Goal: Information Seeking & Learning: Learn about a topic

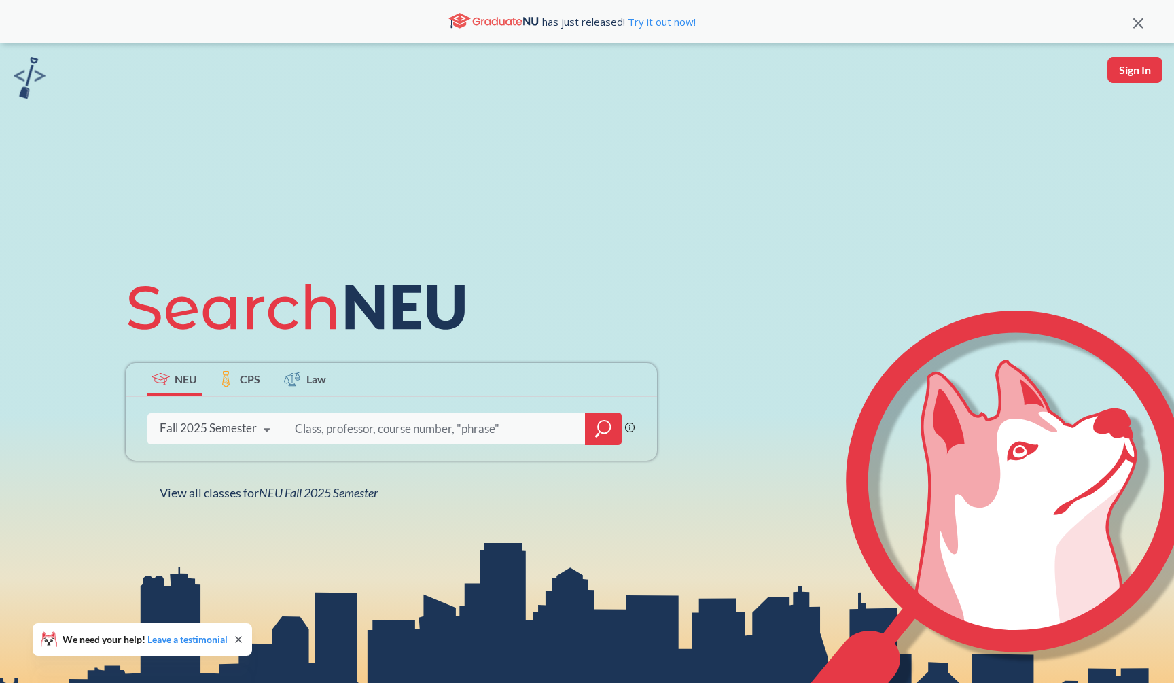
click at [556, 433] on input "search" at bounding box center [434, 428] width 283 height 29
click at [592, 427] on div at bounding box center [603, 428] width 37 height 33
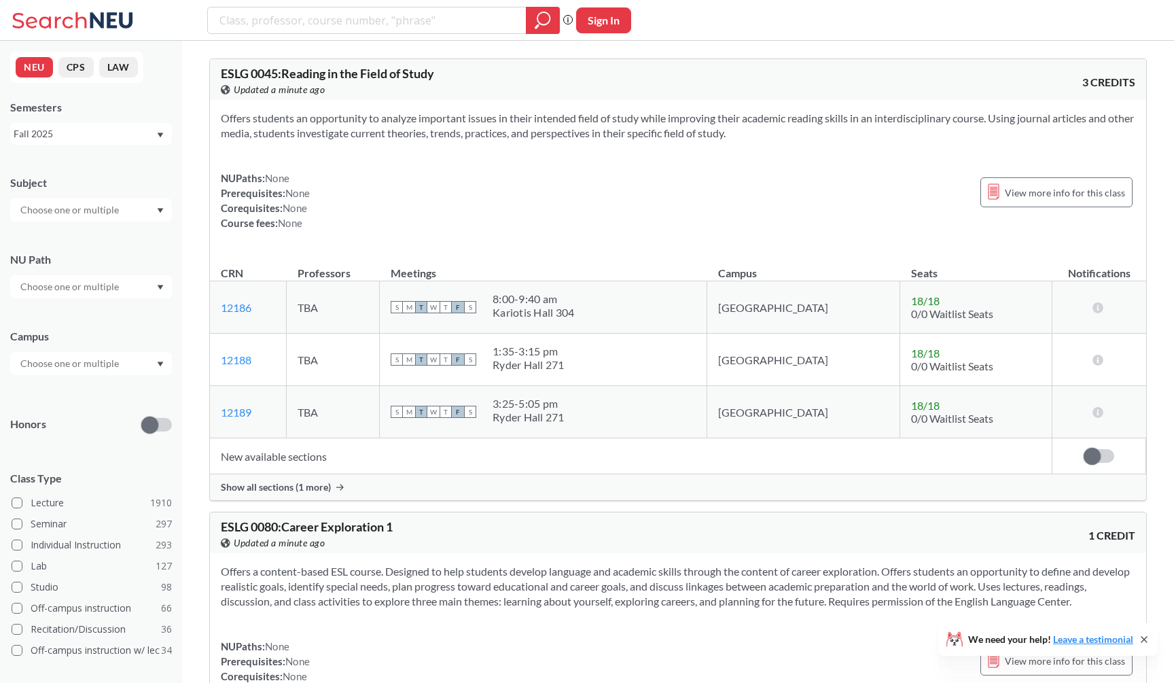
click at [101, 195] on div "Subject" at bounding box center [91, 192] width 162 height 60
click at [100, 212] on input "text" at bounding box center [71, 210] width 114 height 16
click at [88, 257] on div "CS ( 115 ) Computer Science" at bounding box center [91, 239] width 162 height 37
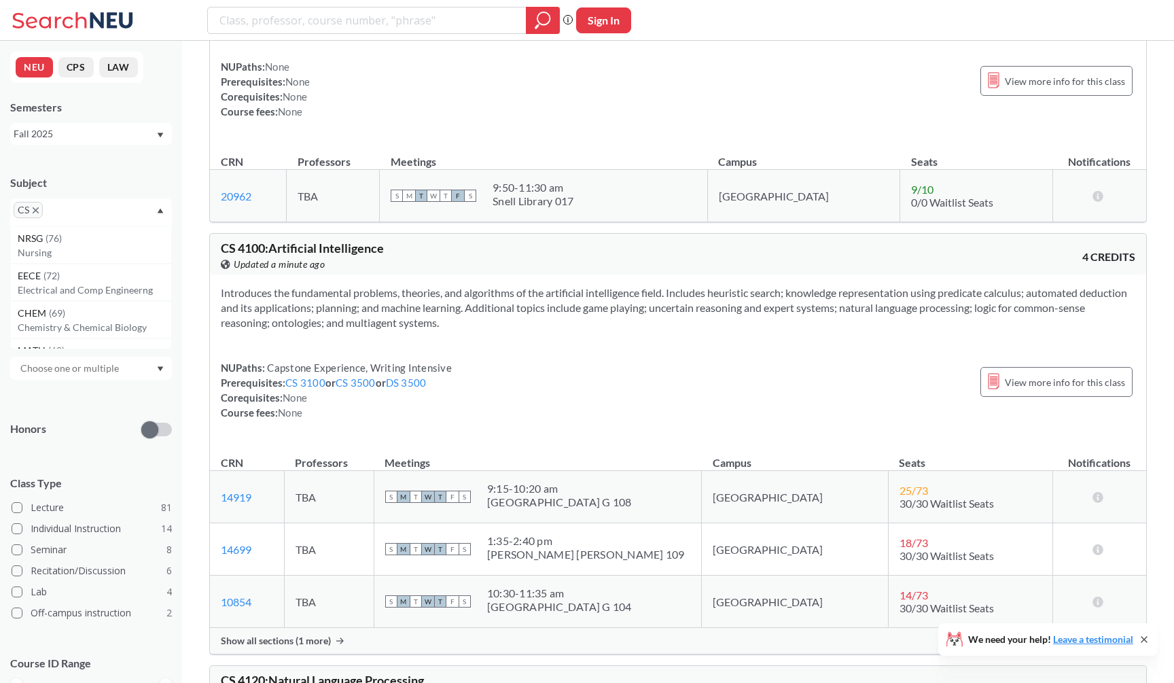
scroll to position [9240, 0]
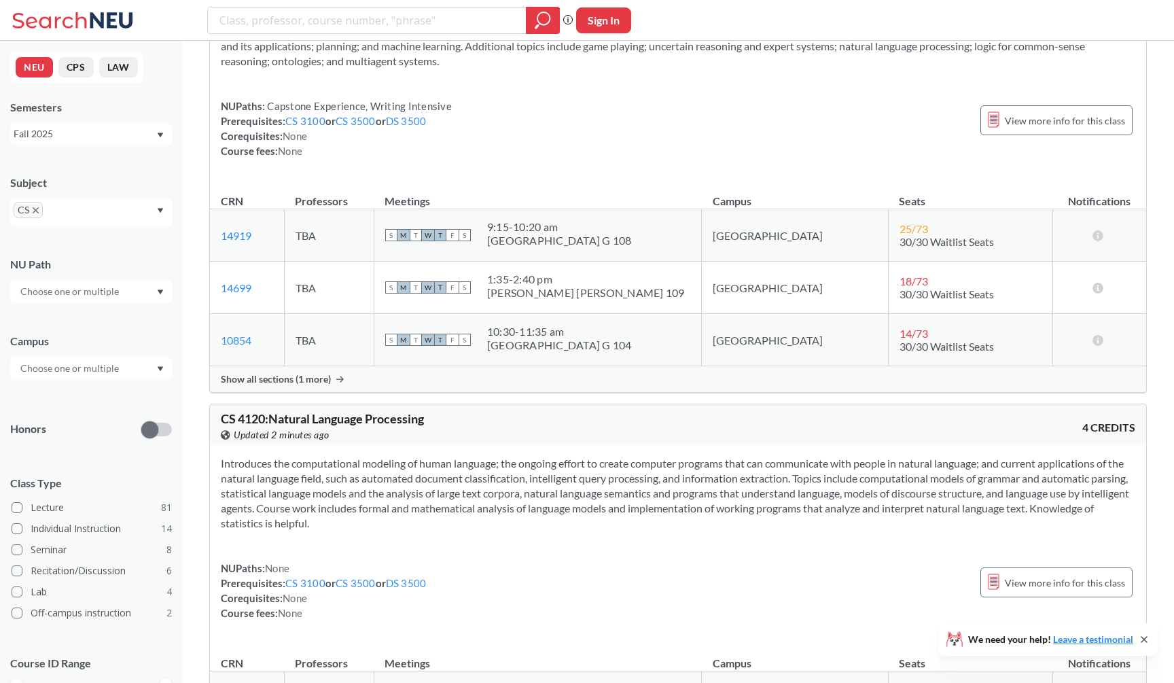
click at [299, 392] on div "Show all sections (1 more)" at bounding box center [678, 379] width 936 height 26
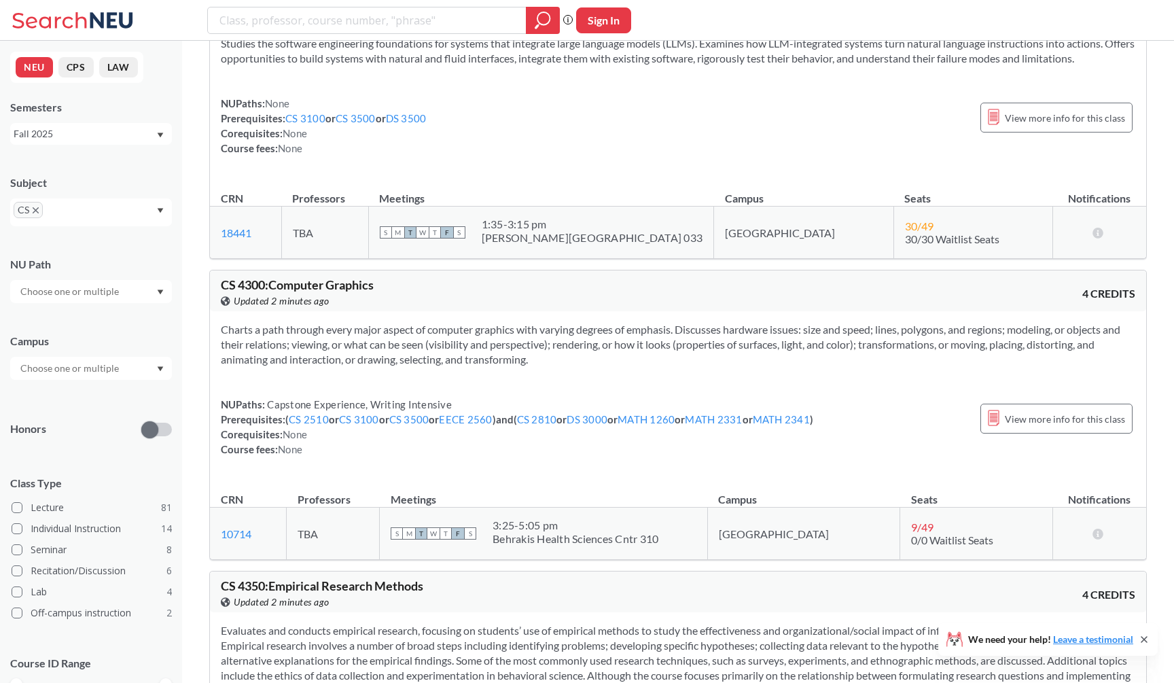
scroll to position [10161, 0]
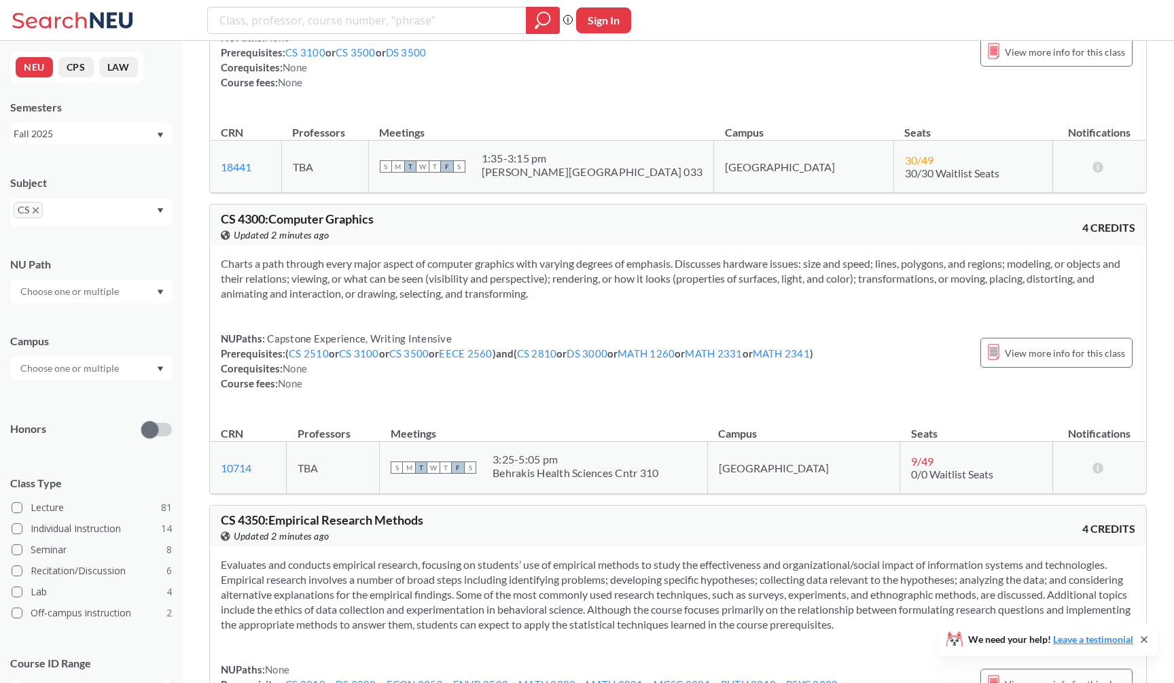
click at [376, 301] on section "Charts a path through every major aspect of computer graphics with varying degr…" at bounding box center [678, 278] width 914 height 45
click at [388, 264] on div "Charts a path through every major aspect of computer graphics with varying degr…" at bounding box center [678, 328] width 936 height 167
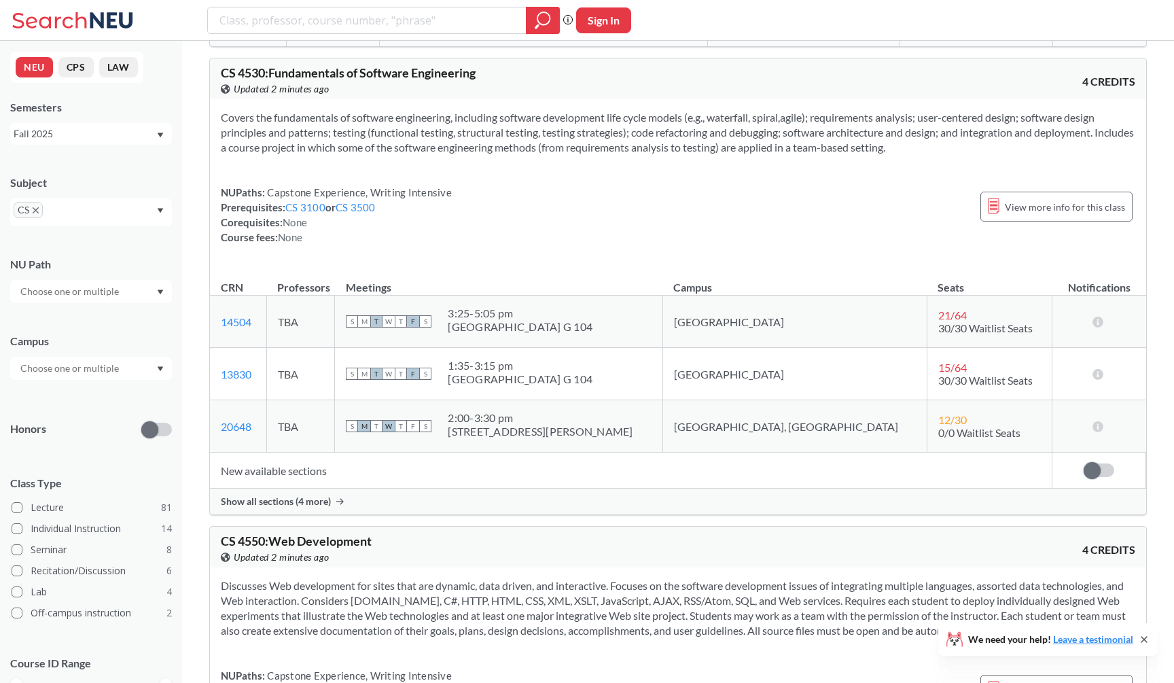
scroll to position [12109, 0]
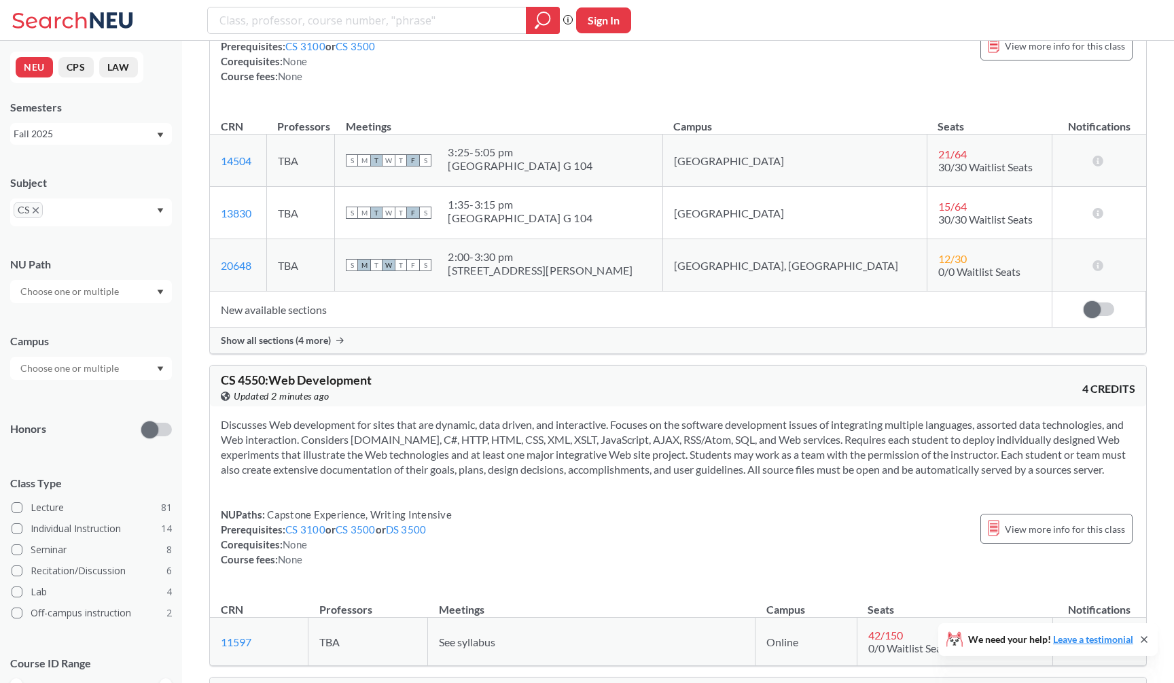
click at [360, 353] on div "Show all sections (4 more)" at bounding box center [678, 340] width 936 height 26
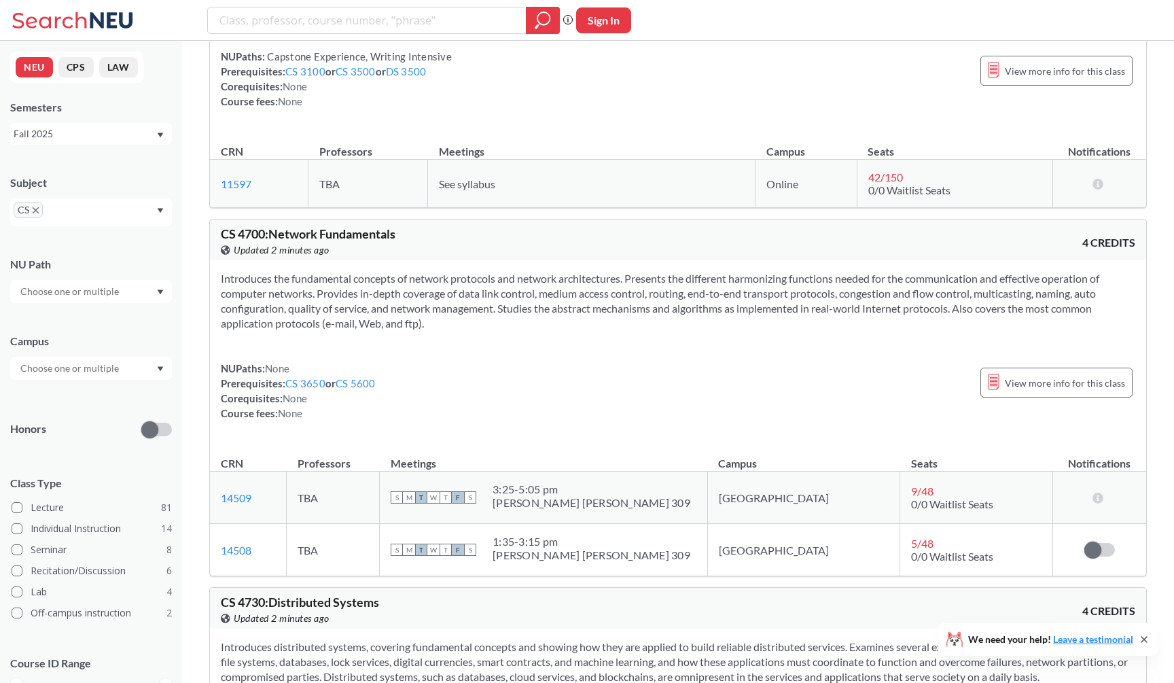
scroll to position [12815, 0]
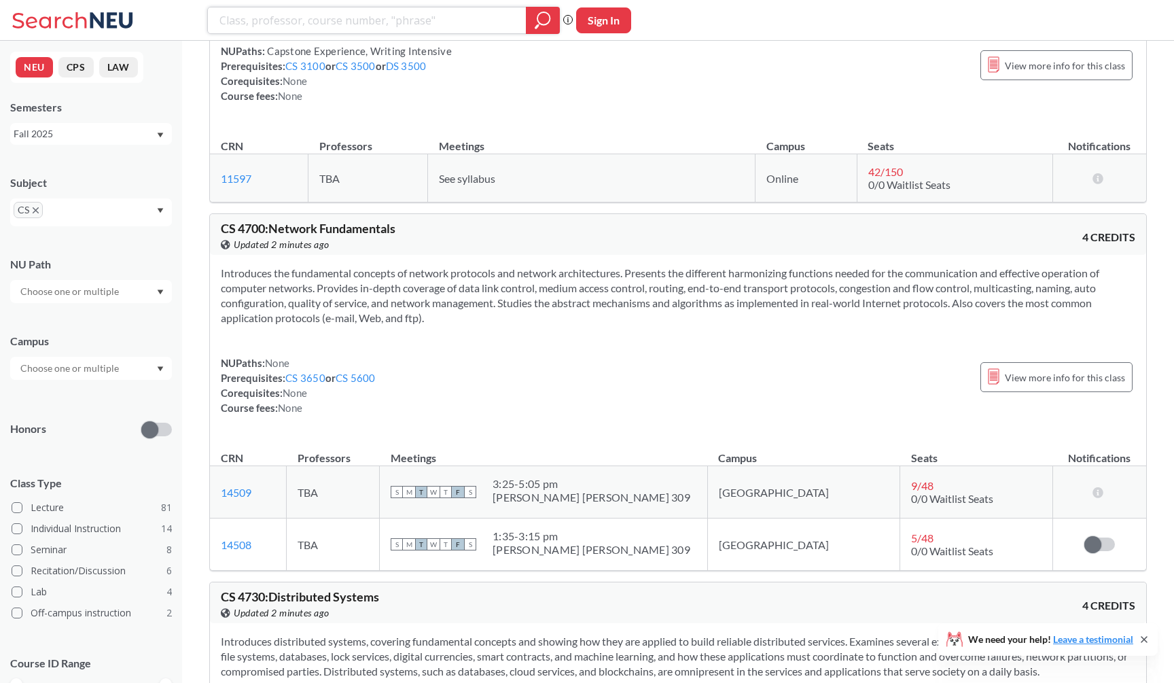
click at [421, 20] on input "search" at bounding box center [367, 20] width 298 height 23
type input "graphics"
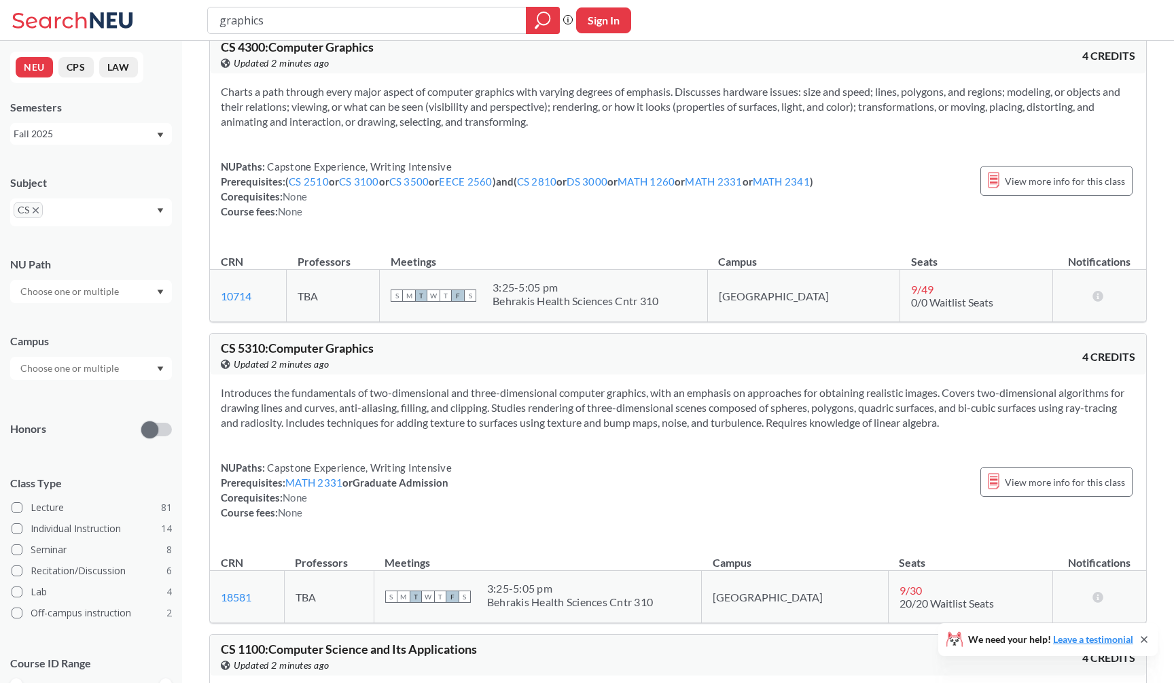
scroll to position [85, 0]
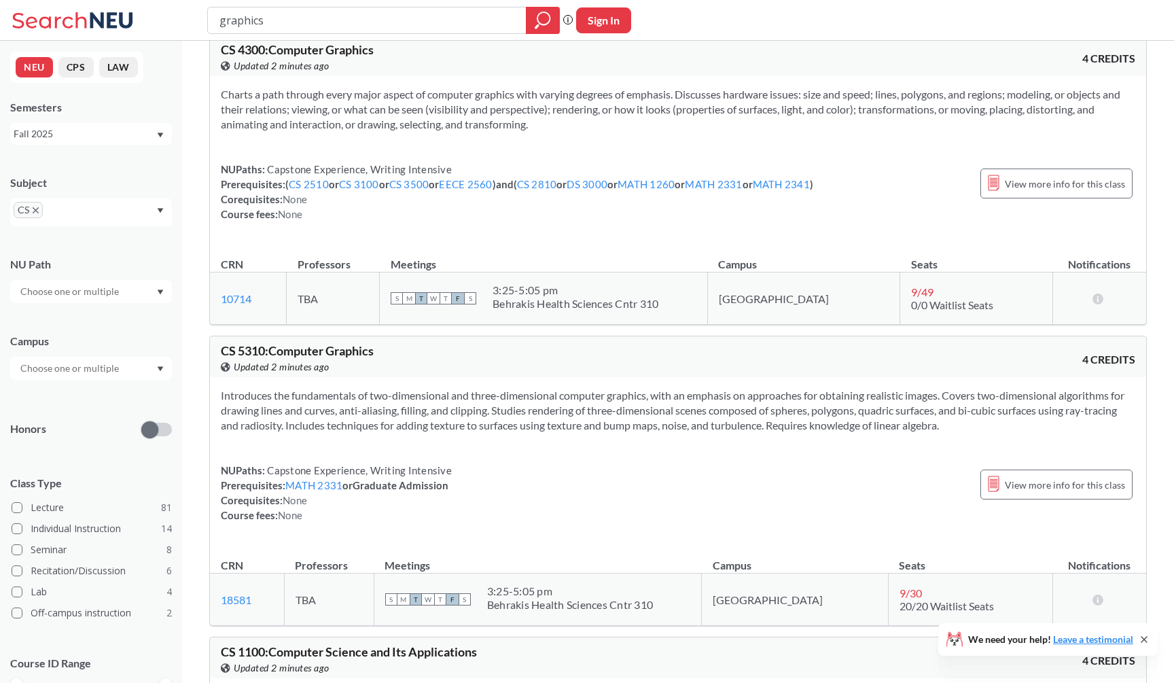
click at [396, 162] on div "NUPaths: Capstone Experience, Writing Intensive Prerequisites: ( CS 2510 or CS …" at bounding box center [517, 192] width 592 height 60
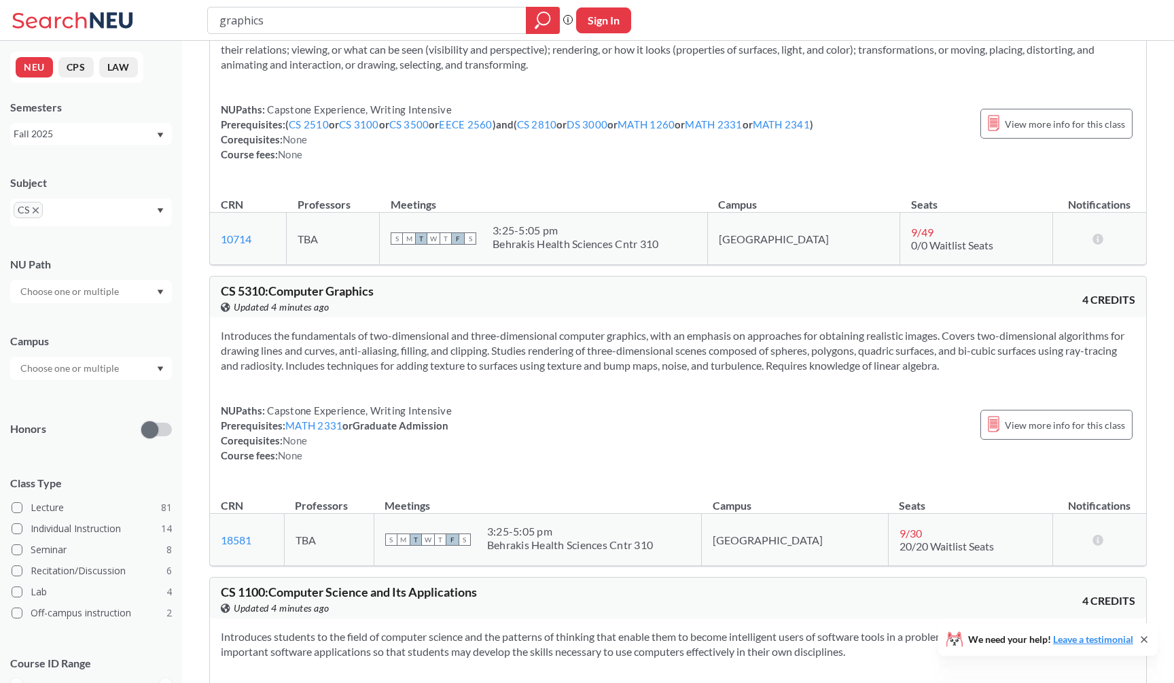
scroll to position [146, 0]
click at [377, 25] on input "graphics" at bounding box center [367, 20] width 298 height 23
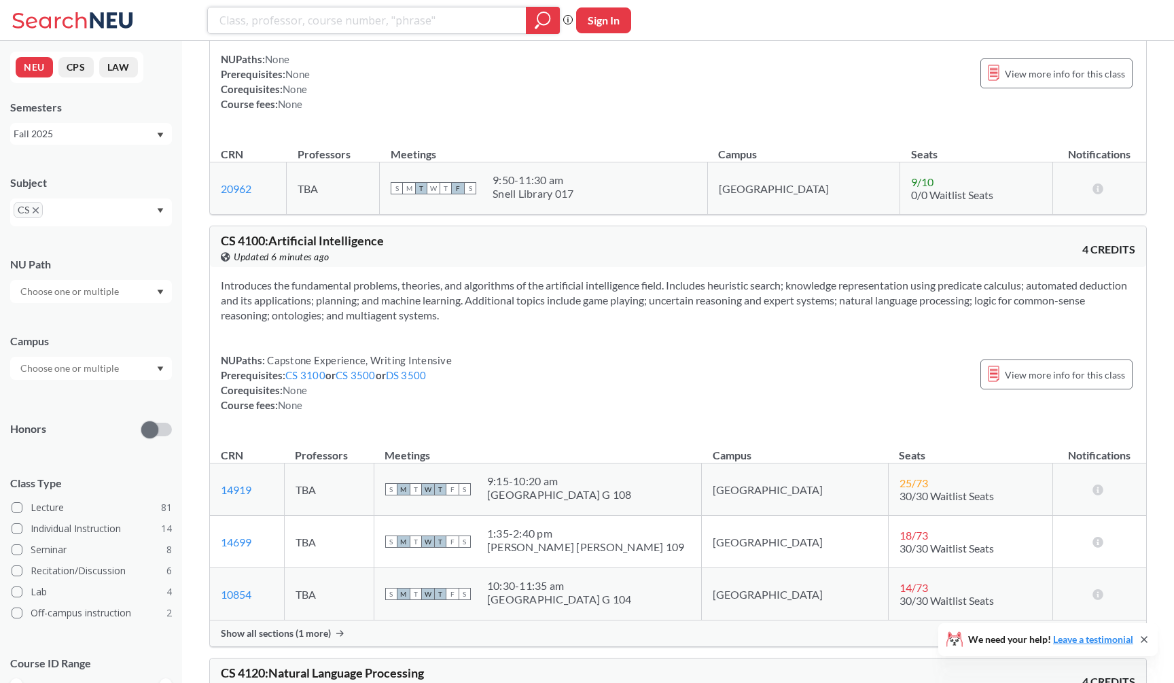
scroll to position [9191, 0]
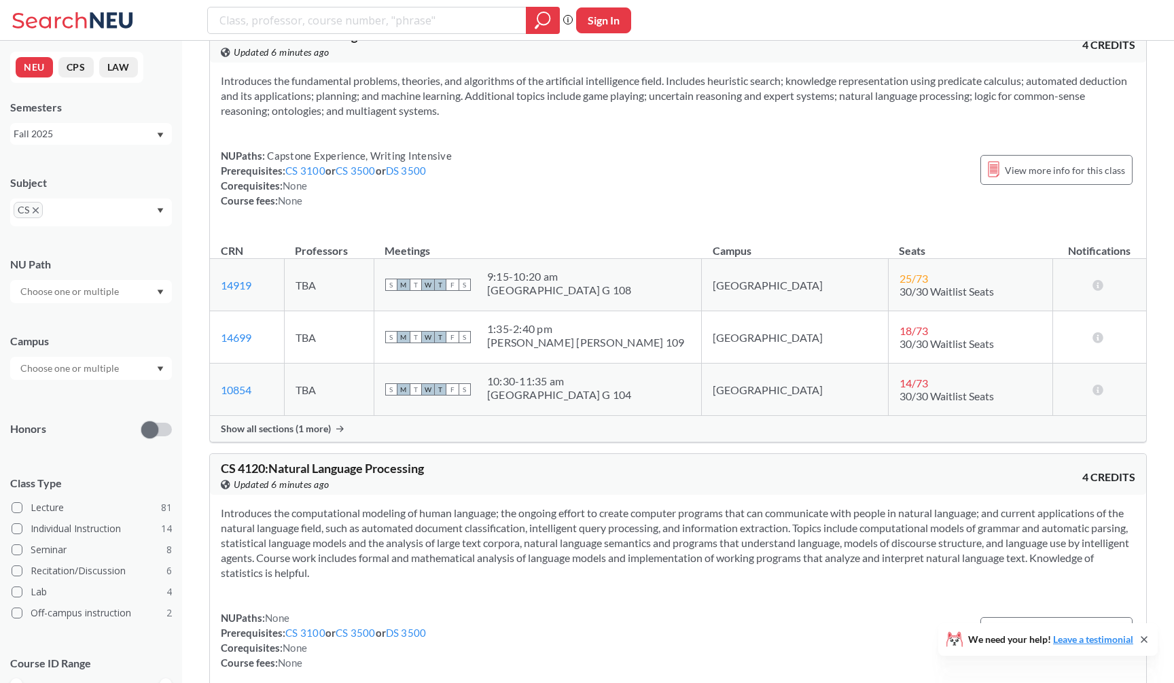
click at [598, 436] on div "Show all sections (1 more)" at bounding box center [678, 429] width 936 height 26
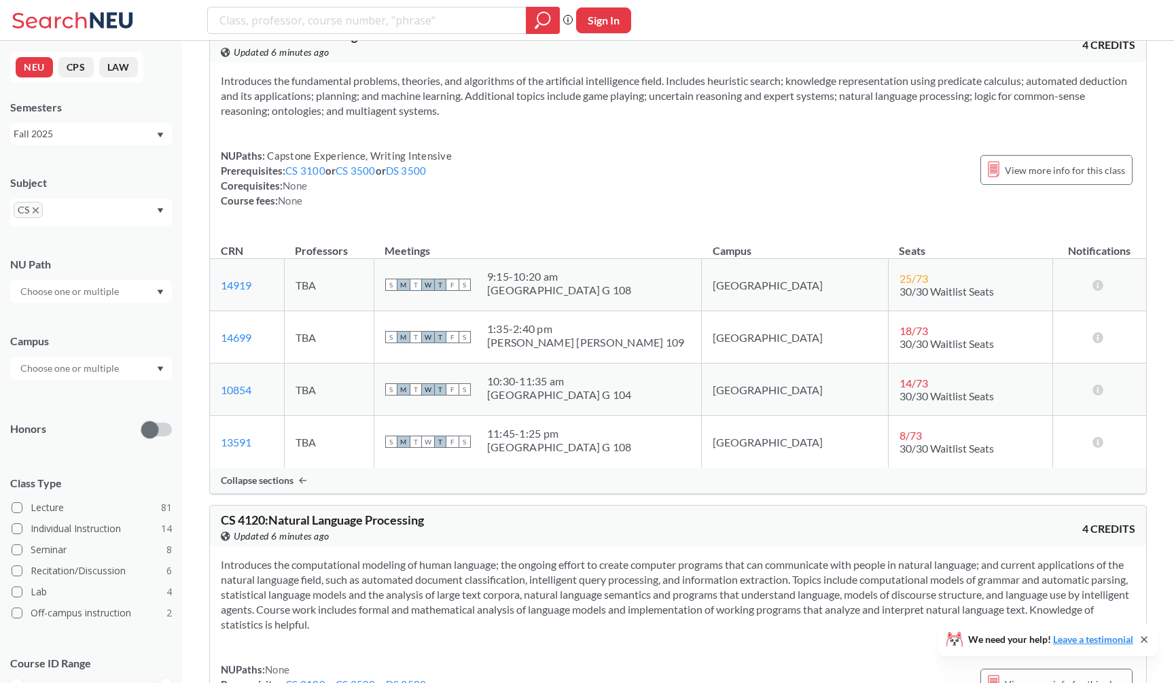
scroll to position [9488, 0]
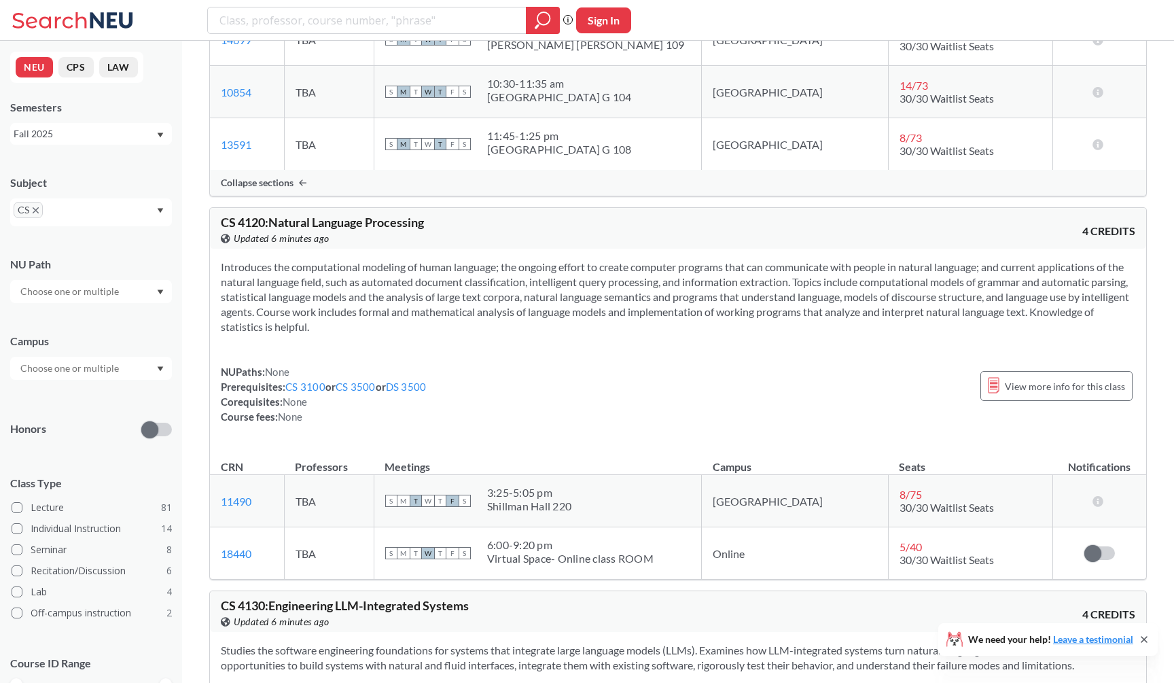
click at [593, 306] on section "Introduces the computational modeling of human language; the ongoing effort to …" at bounding box center [678, 296] width 914 height 75
click at [609, 320] on section "Introduces the computational modeling of human language; the ongoing effort to …" at bounding box center [678, 296] width 914 height 75
click at [611, 333] on section "Introduces the computational modeling of human language; the ongoing effort to …" at bounding box center [678, 296] width 914 height 75
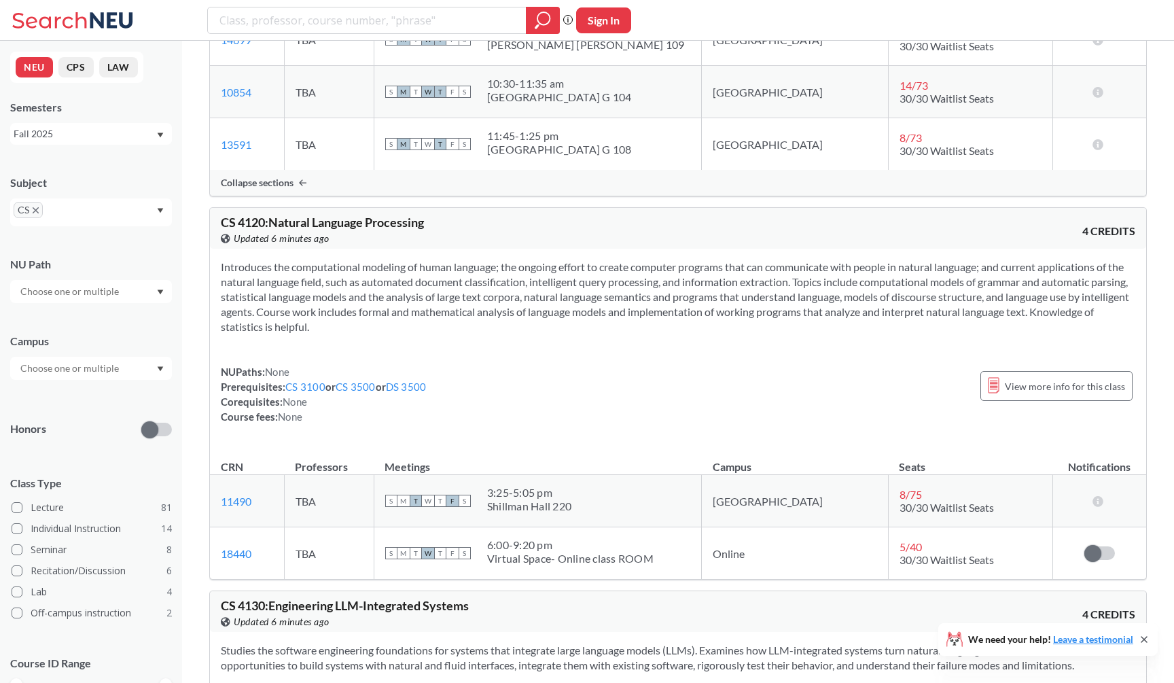
click at [611, 333] on section "Introduces the computational modeling of human language; the ongoing effort to …" at bounding box center [678, 296] width 914 height 75
click at [609, 334] on section "Introduces the computational modeling of human language; the ongoing effort to …" at bounding box center [678, 296] width 914 height 75
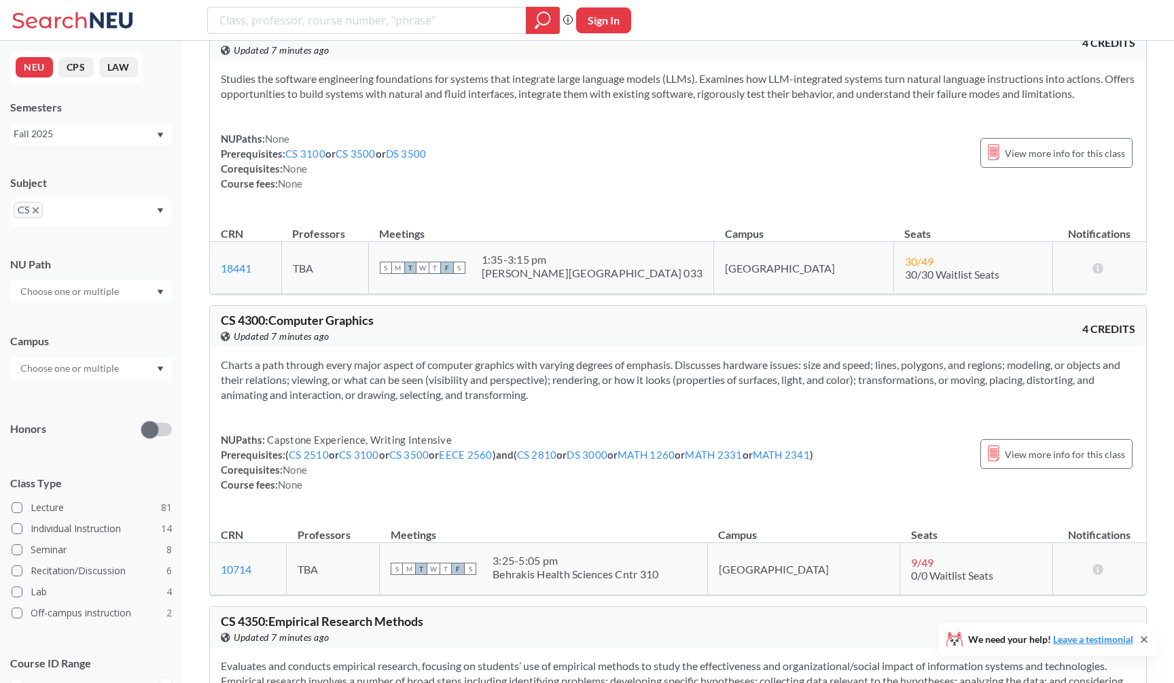
scroll to position [10079, 0]
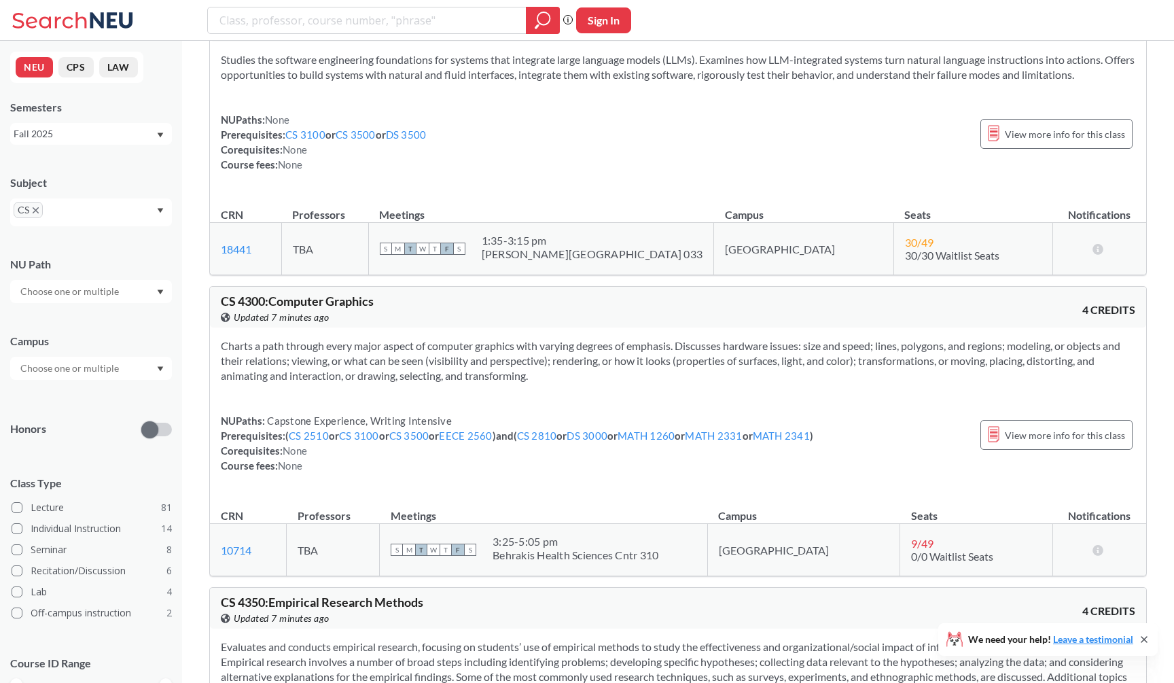
click at [36, 209] on icon "X to remove pill" at bounding box center [36, 210] width 6 height 6
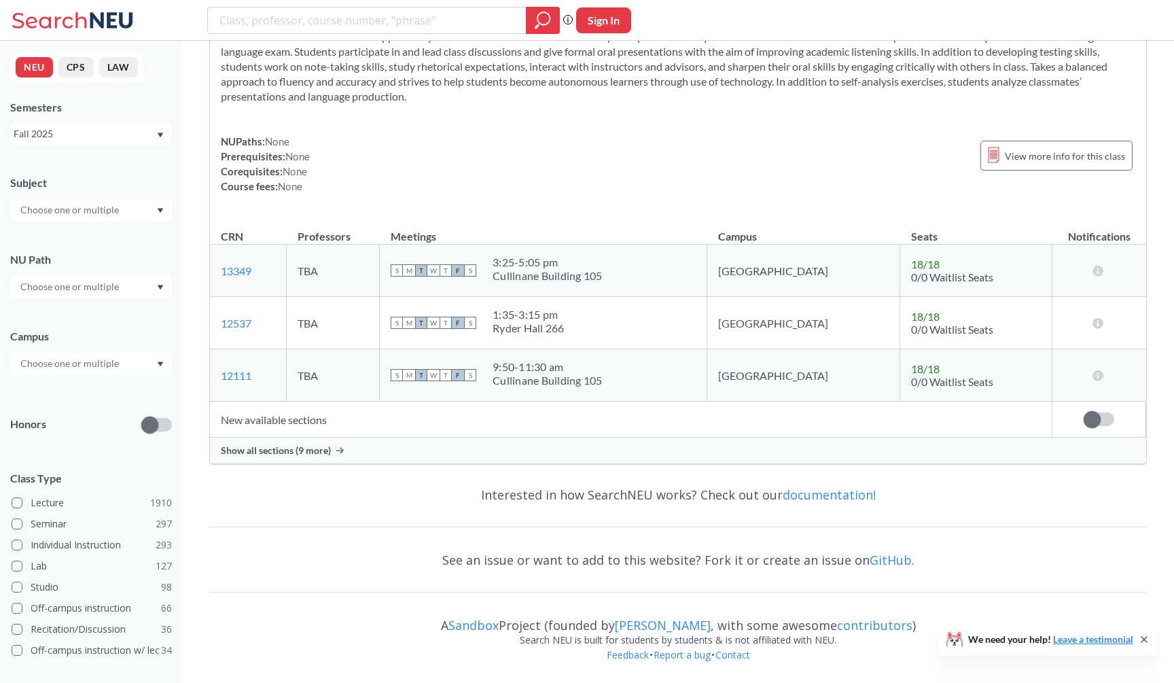
scroll to position [4074, 0]
click at [51, 210] on input "text" at bounding box center [71, 210] width 114 height 16
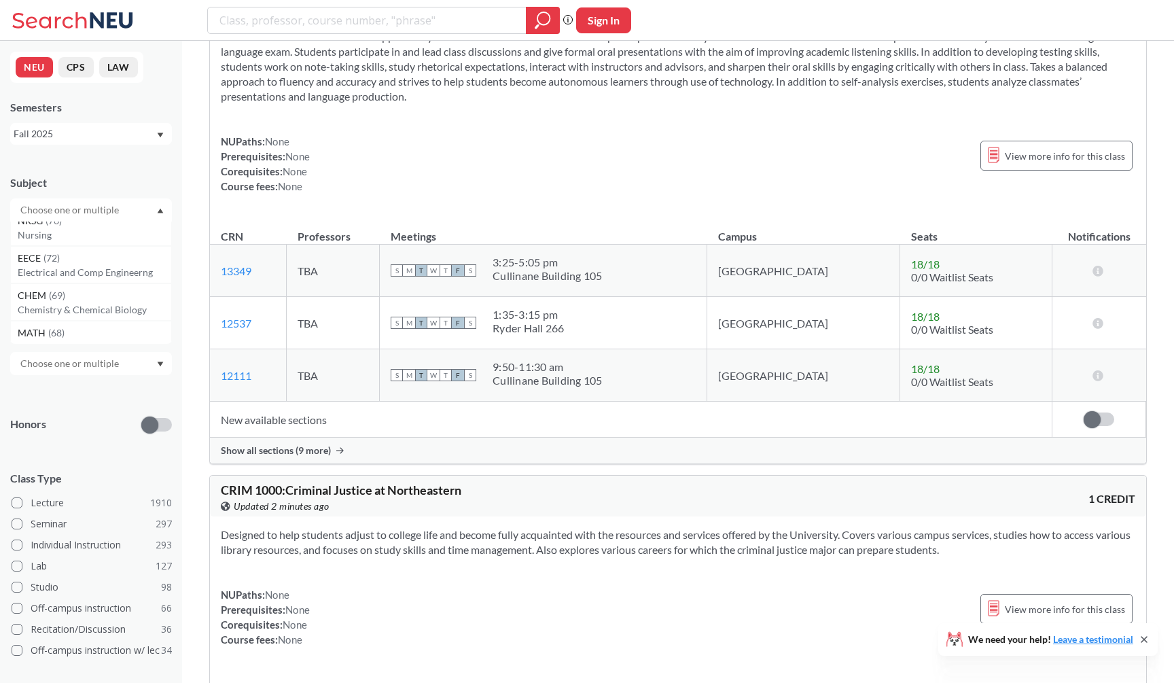
scroll to position [65, 0]
click at [60, 320] on span "( 68 )" at bounding box center [56, 318] width 16 height 12
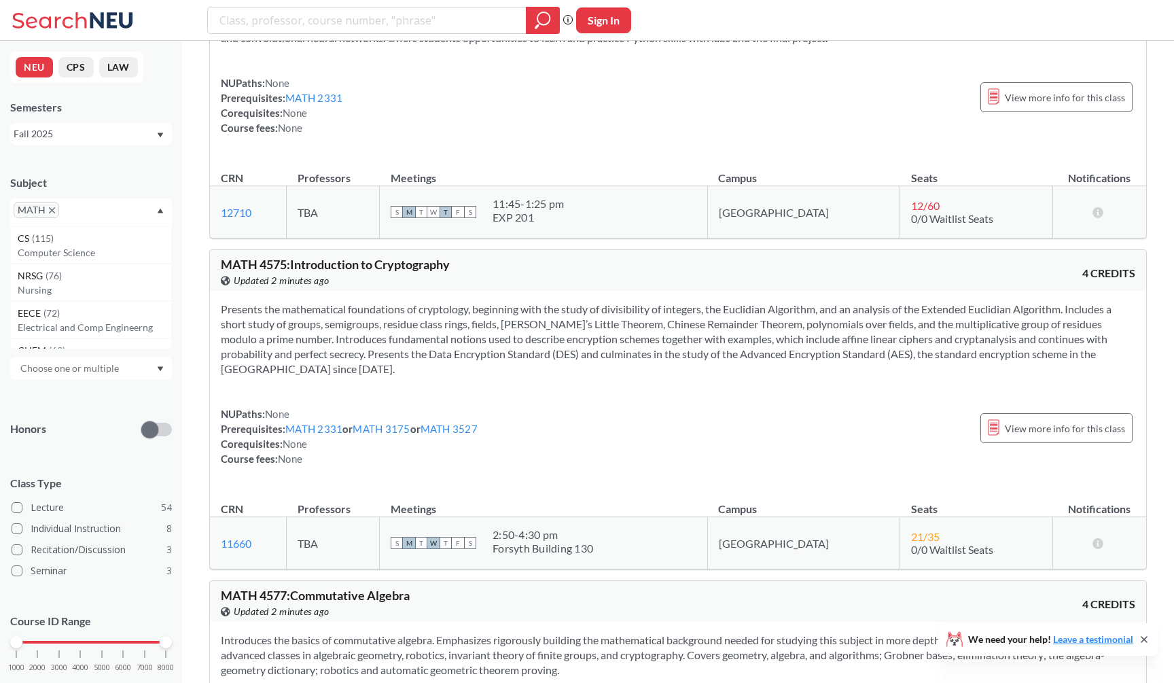
scroll to position [11329, 0]
click at [524, 366] on section "Presents the mathematical foundations of cryptology, beginning with the study o…" at bounding box center [678, 339] width 914 height 75
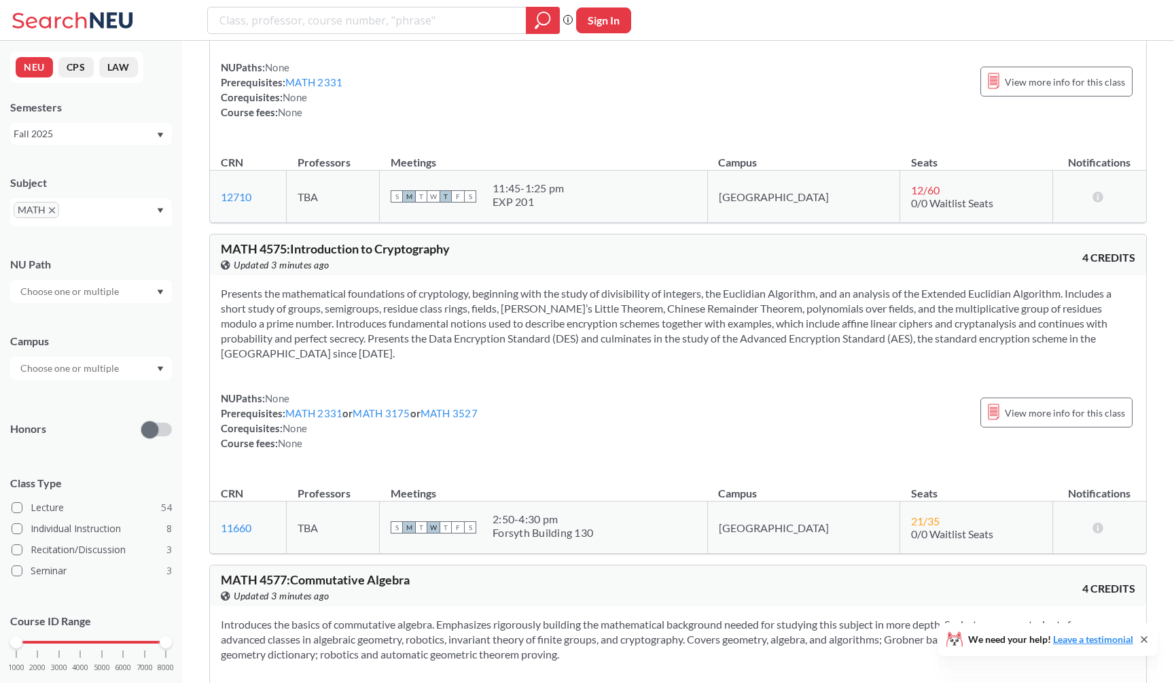
scroll to position [11351, 0]
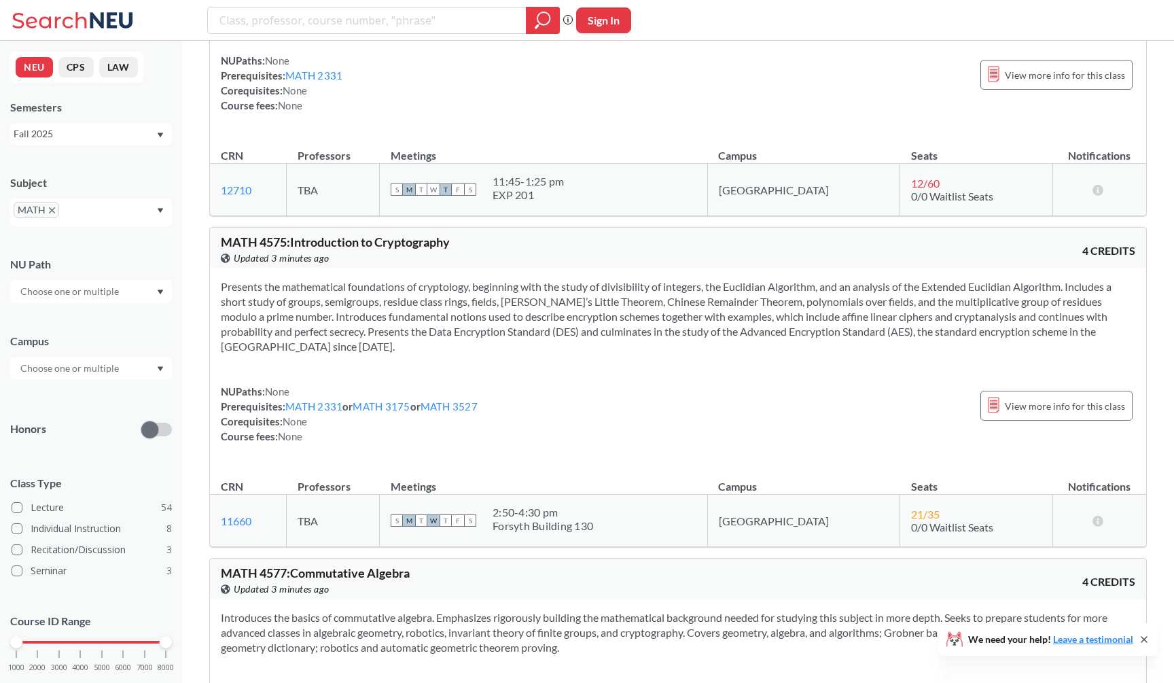
click at [524, 354] on section "Presents the mathematical foundations of cryptology, beginning with the study o…" at bounding box center [678, 316] width 914 height 75
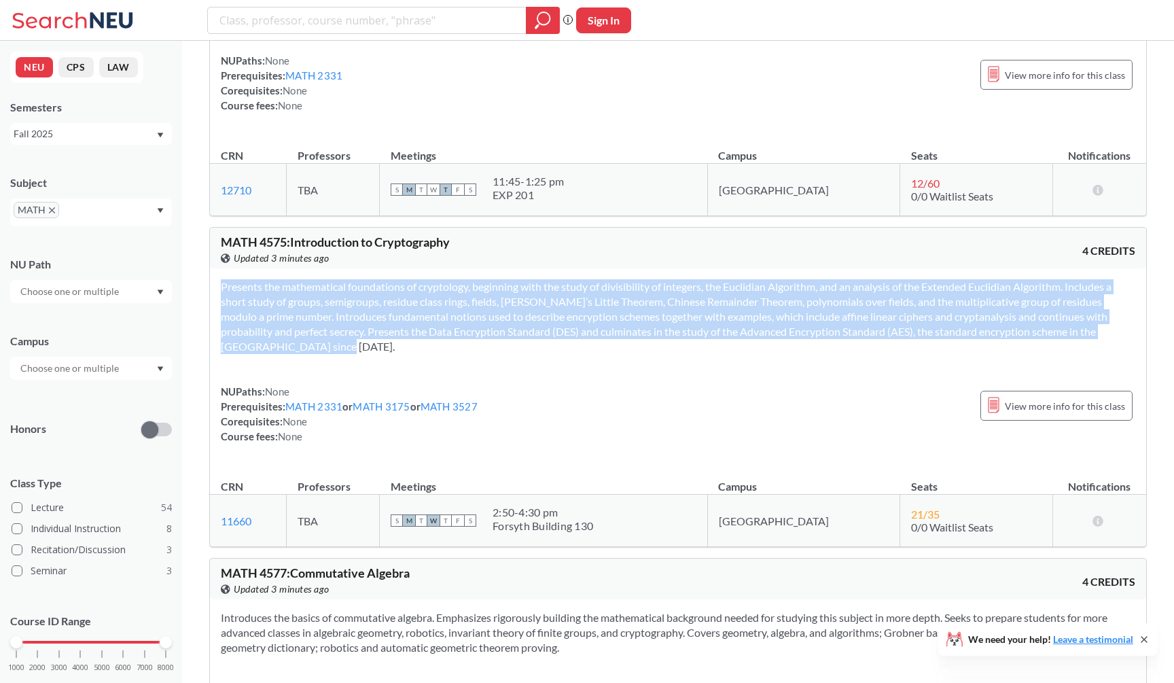
click at [524, 354] on section "Presents the mathematical foundations of cryptology, beginning with the study o…" at bounding box center [678, 316] width 914 height 75
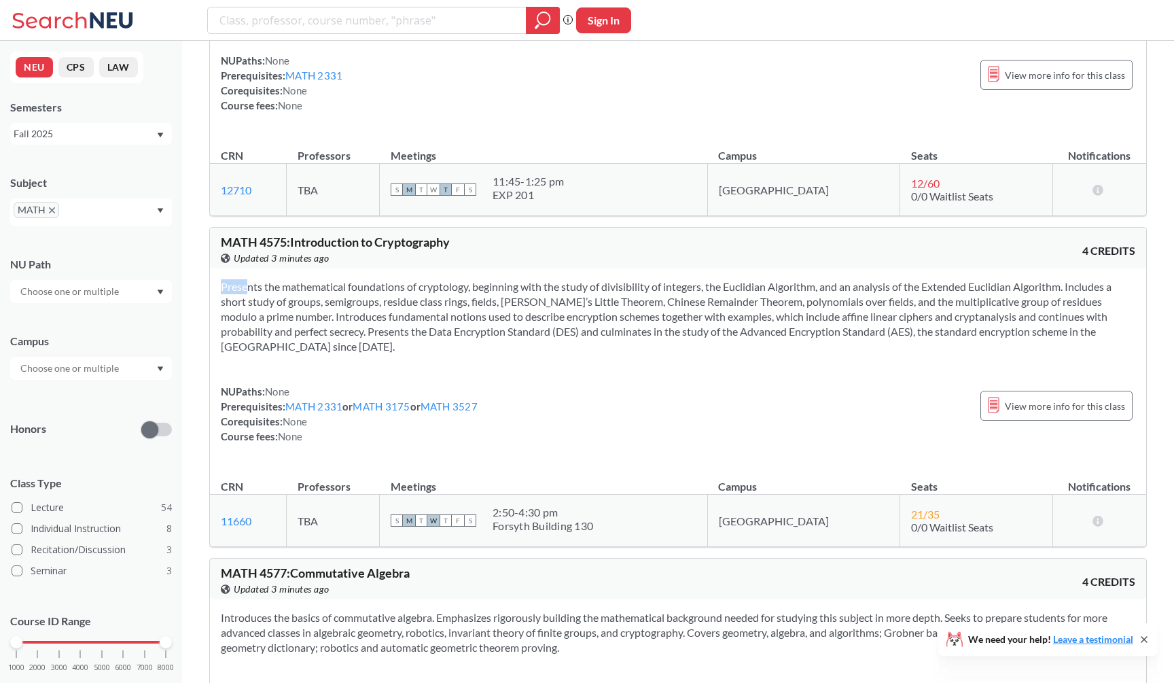
click at [524, 354] on section "Presents the mathematical foundations of cryptology, beginning with the study o…" at bounding box center [678, 316] width 914 height 75
click at [530, 354] on section "Presents the mathematical foundations of cryptology, beginning with the study o…" at bounding box center [678, 316] width 914 height 75
click at [534, 354] on section "Presents the mathematical foundations of cryptology, beginning with the study o…" at bounding box center [678, 316] width 914 height 75
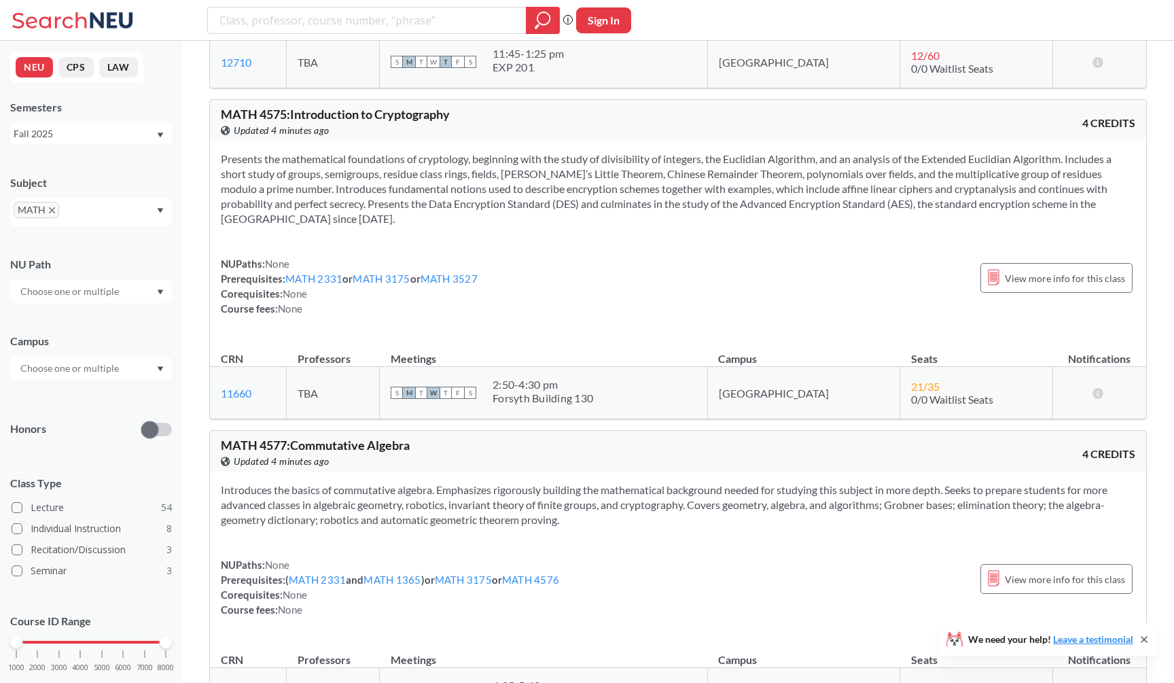
scroll to position [11479, 0]
click at [50, 204] on span "MATH" at bounding box center [37, 210] width 46 height 16
click at [50, 210] on icon "X to remove pill" at bounding box center [52, 210] width 6 height 6
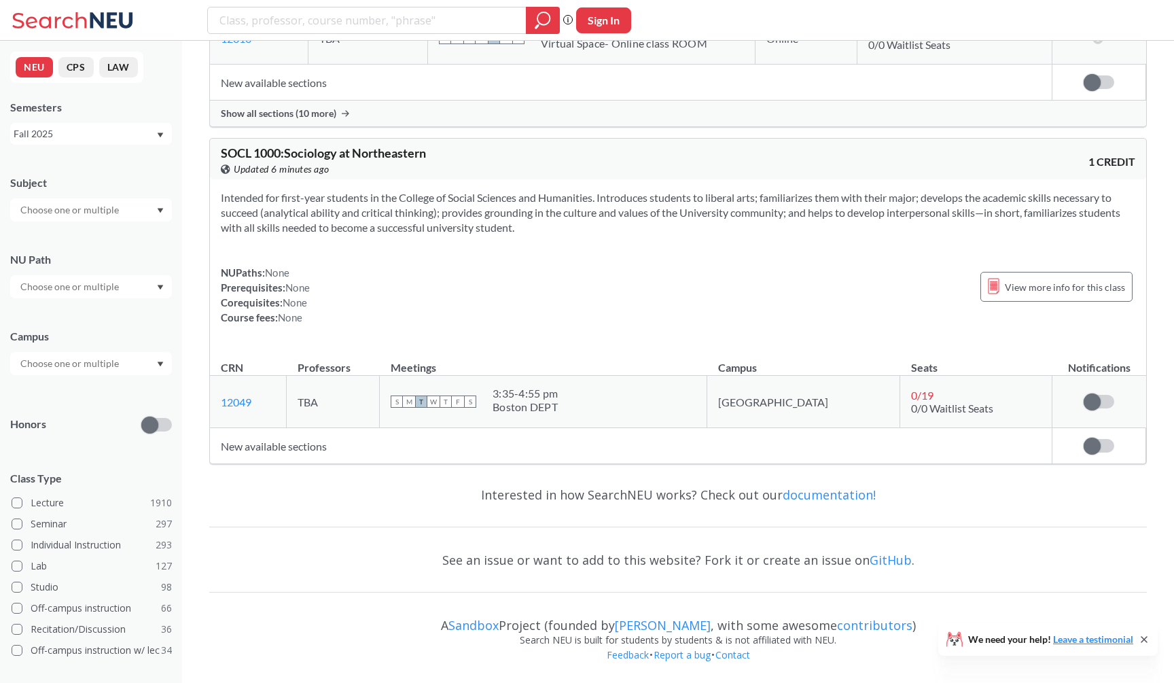
scroll to position [7591, 0]
click at [61, 211] on input "text" at bounding box center [71, 210] width 114 height 16
click at [71, 251] on p "Computer Science" at bounding box center [94, 248] width 153 height 14
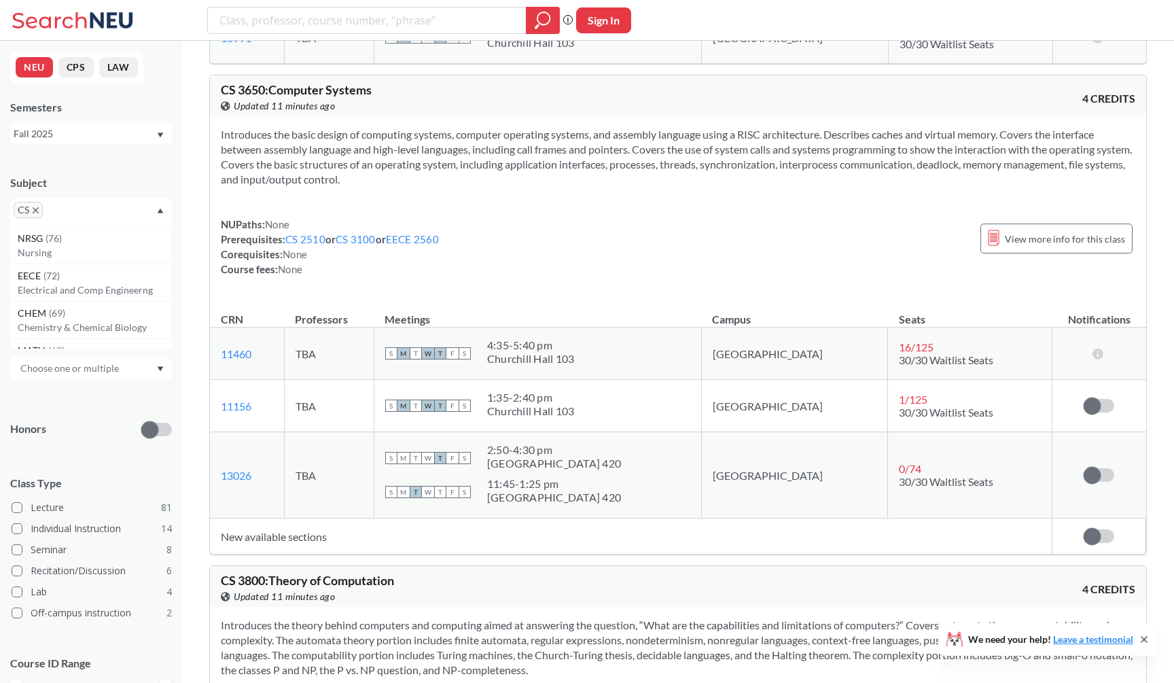
scroll to position [3798, 0]
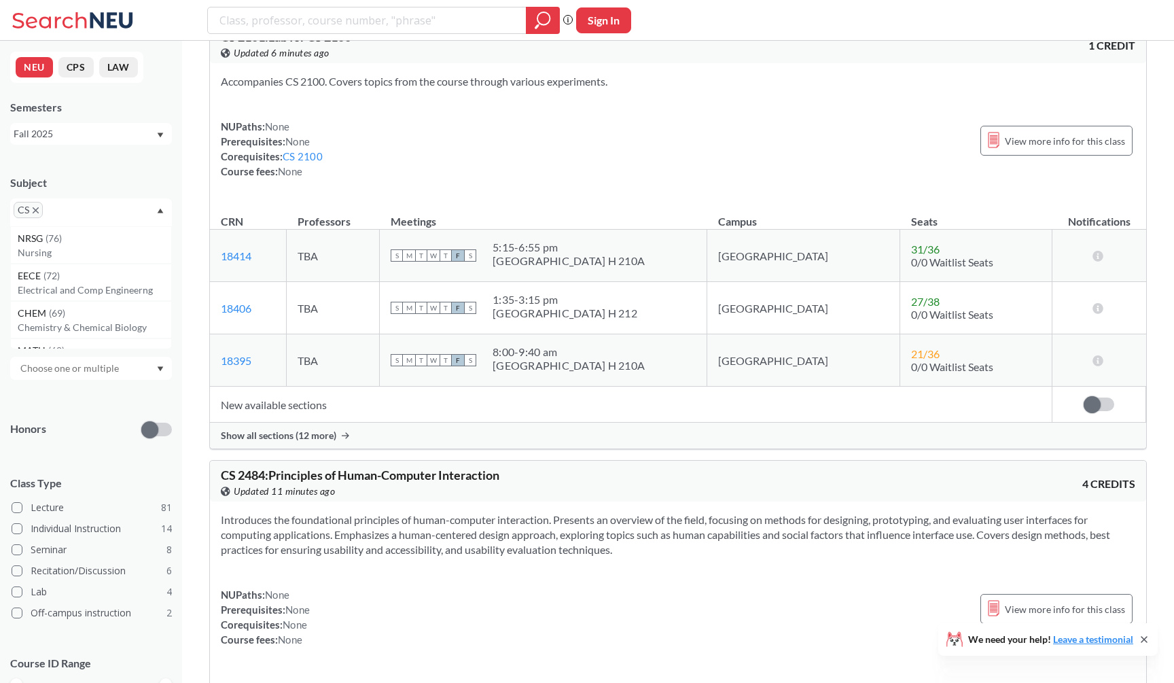
click at [259, 282] on td "18414 View this section on Banner." at bounding box center [248, 256] width 77 height 52
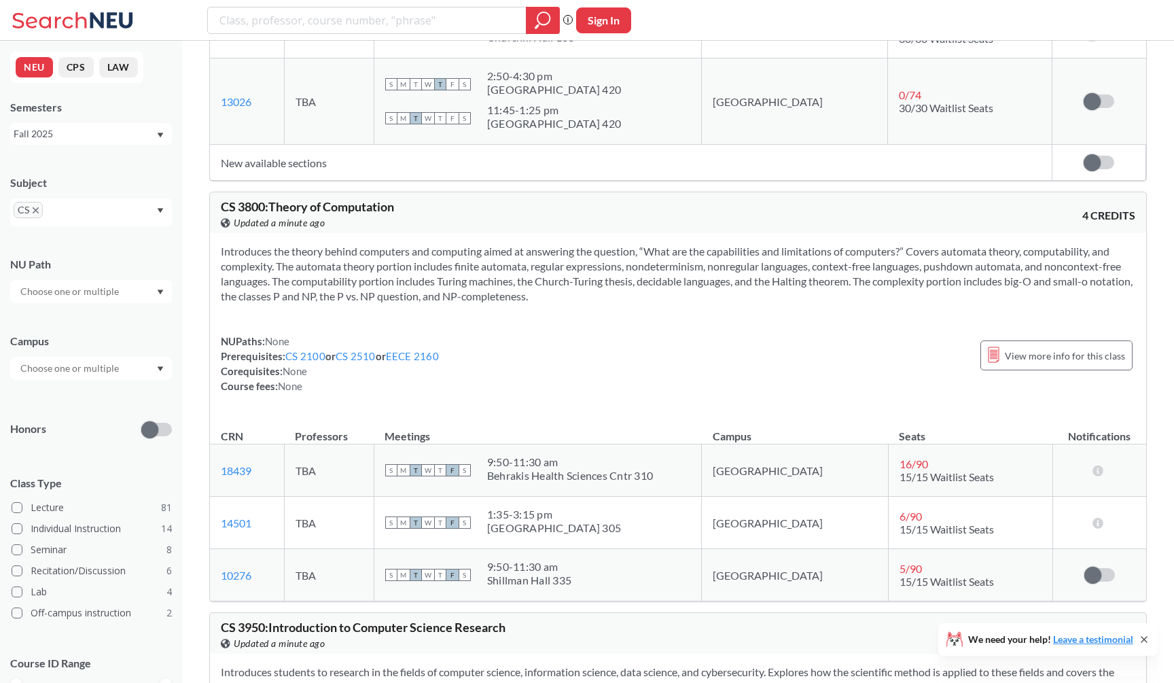
scroll to position [8116, 0]
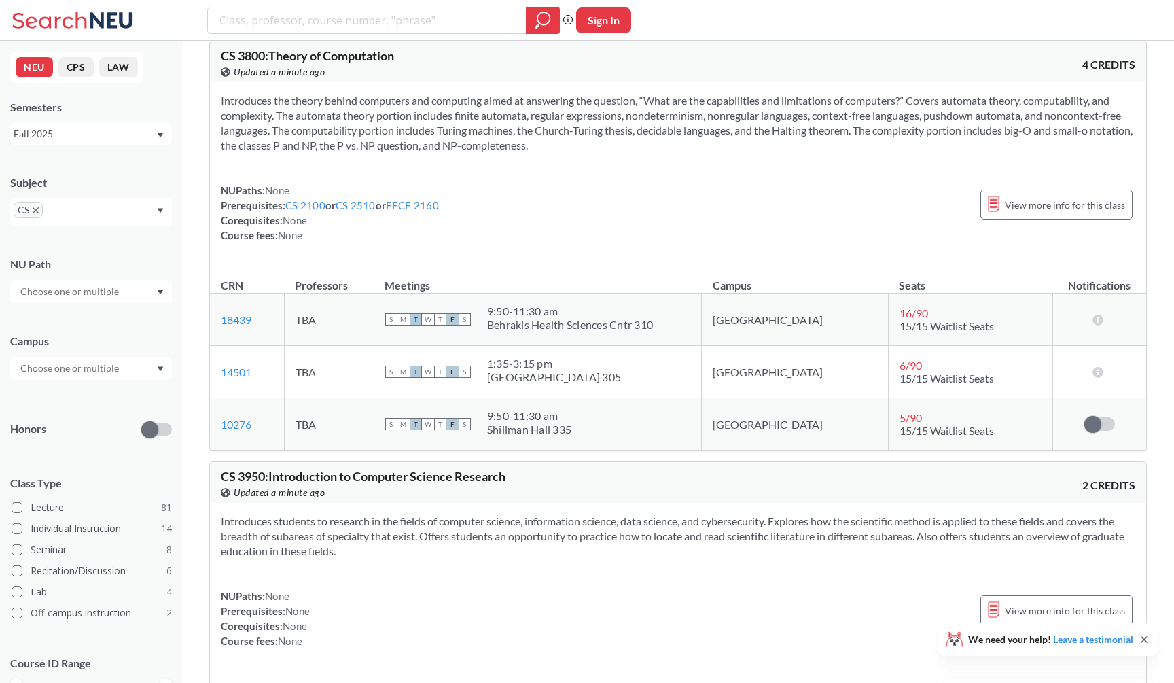
click at [370, 281] on th "Professors" at bounding box center [329, 278] width 90 height 29
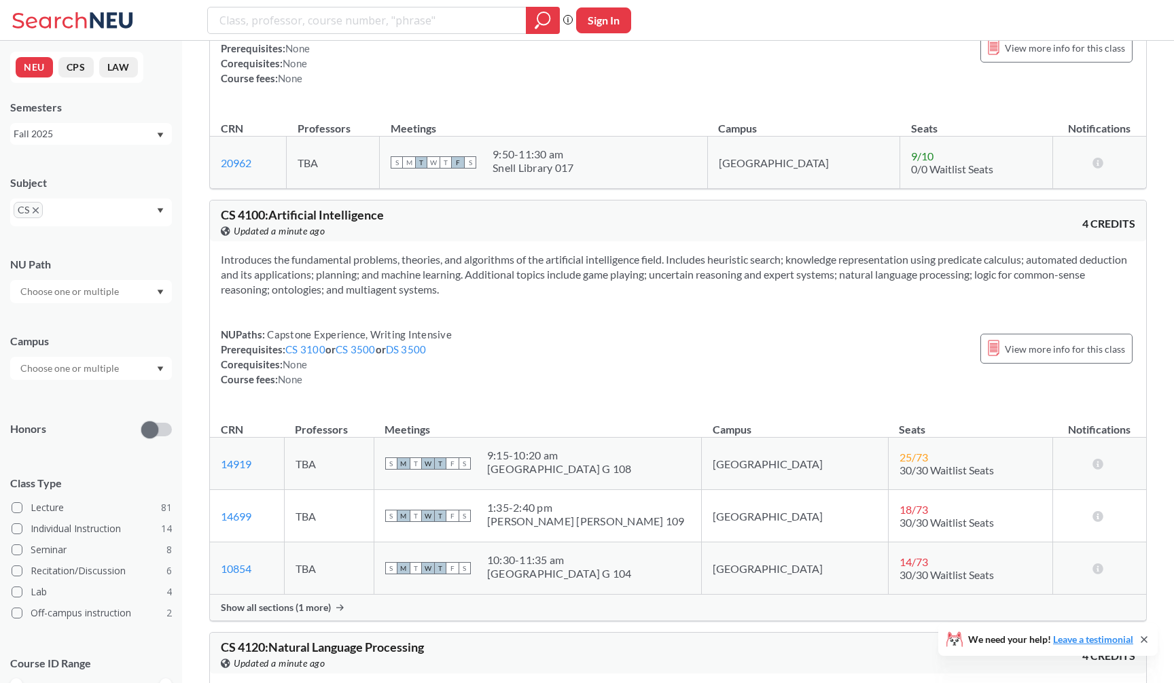
scroll to position [9075, 0]
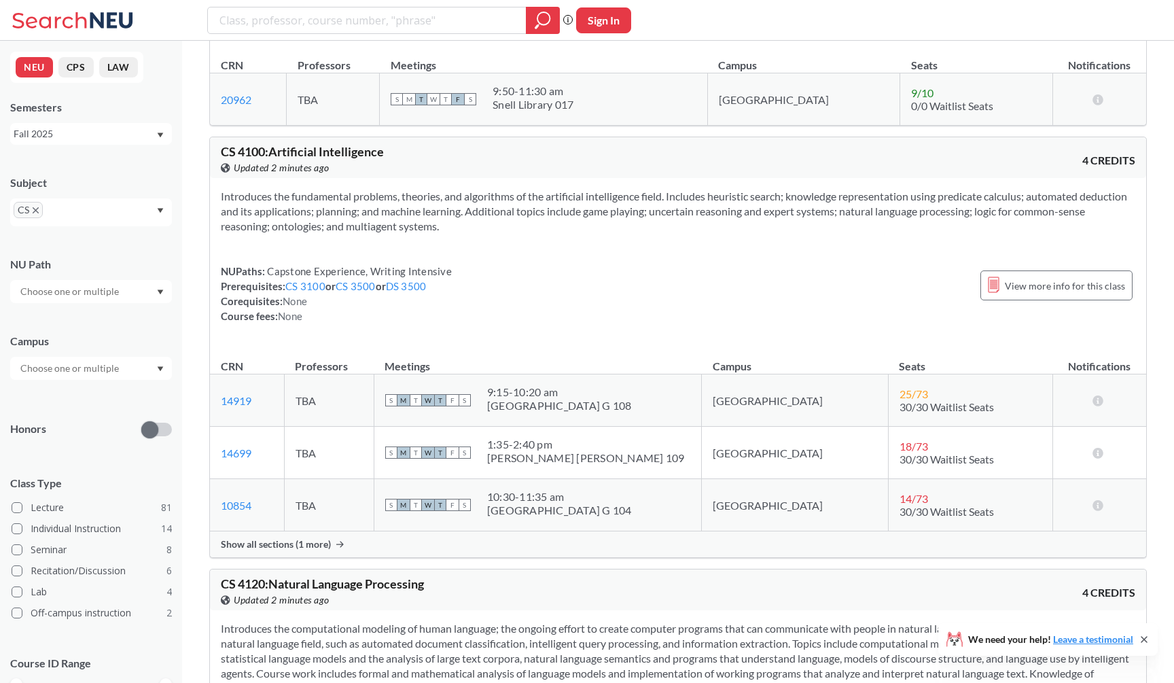
click at [345, 557] on div "Show all sections (1 more)" at bounding box center [678, 544] width 936 height 26
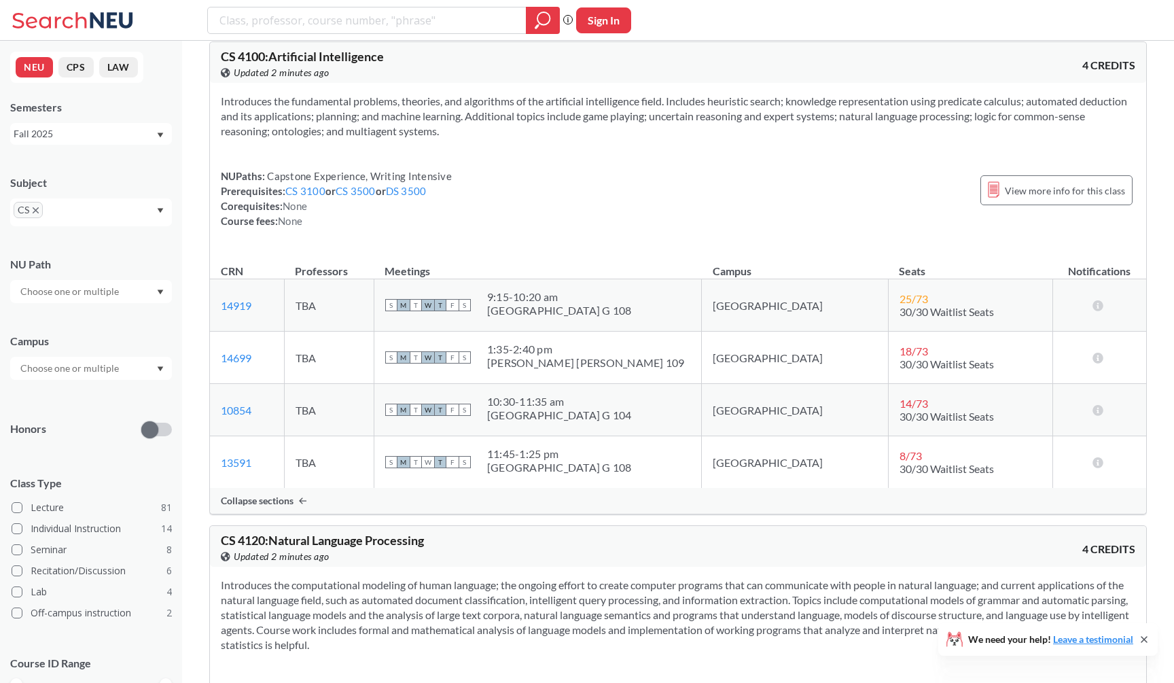
scroll to position [9170, 0]
click at [853, 176] on div "Introduces the fundamental problems, theories, and algorithms of the artificial…" at bounding box center [678, 166] width 936 height 167
click at [850, 139] on section "Introduces the fundamental problems, theories, and algorithms of the artificial…" at bounding box center [678, 116] width 914 height 45
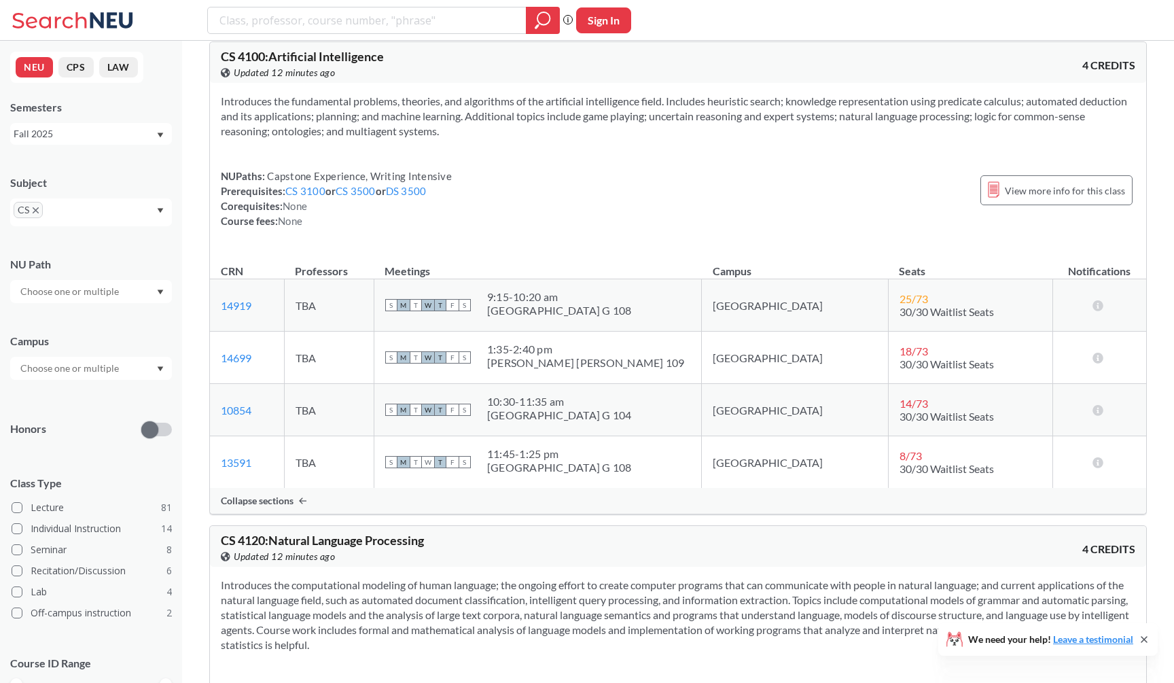
click at [850, 139] on section "Introduces the fundamental problems, theories, and algorithms of the artificial…" at bounding box center [678, 116] width 914 height 45
click at [856, 139] on section "Introduces the fundamental problems, theories, and algorithms of the artificial…" at bounding box center [678, 116] width 914 height 45
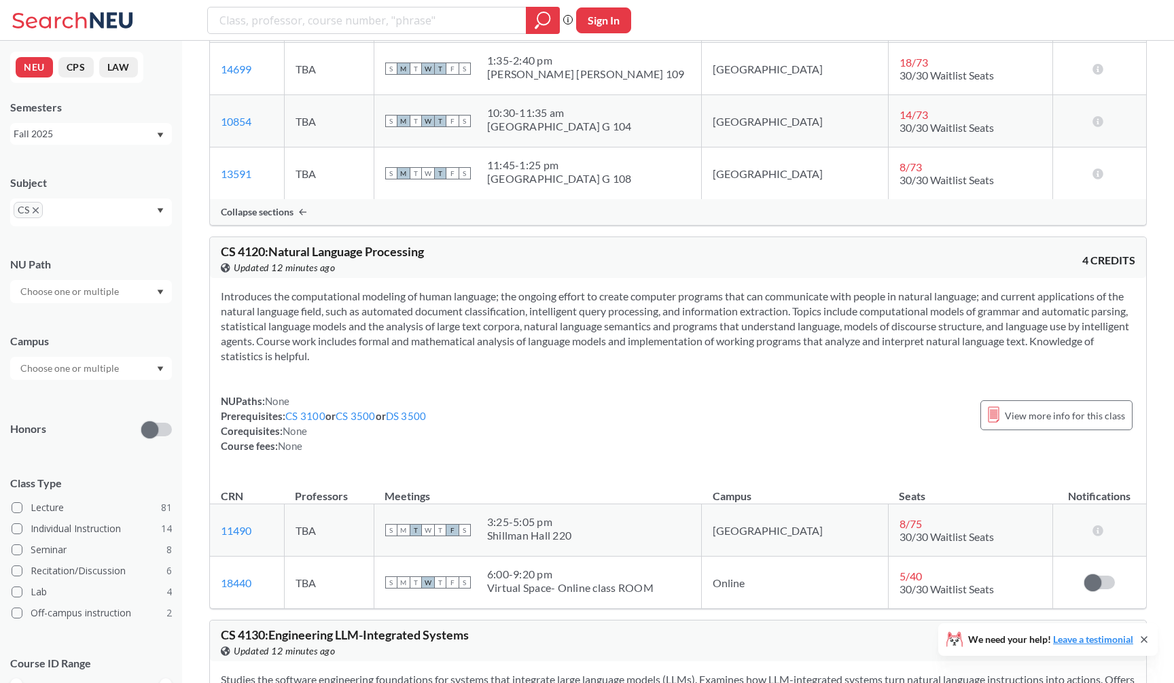
scroll to position [9465, 0]
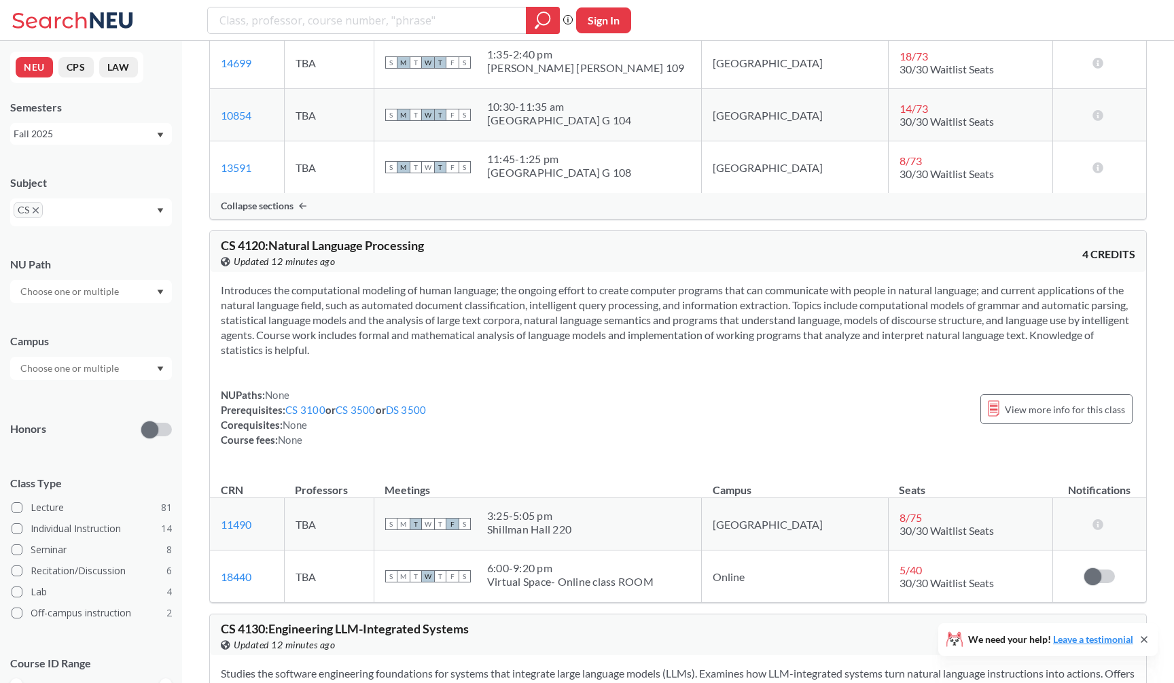
click at [840, 357] on section "Introduces the computational modeling of human language; the ongoing effort to …" at bounding box center [678, 320] width 914 height 75
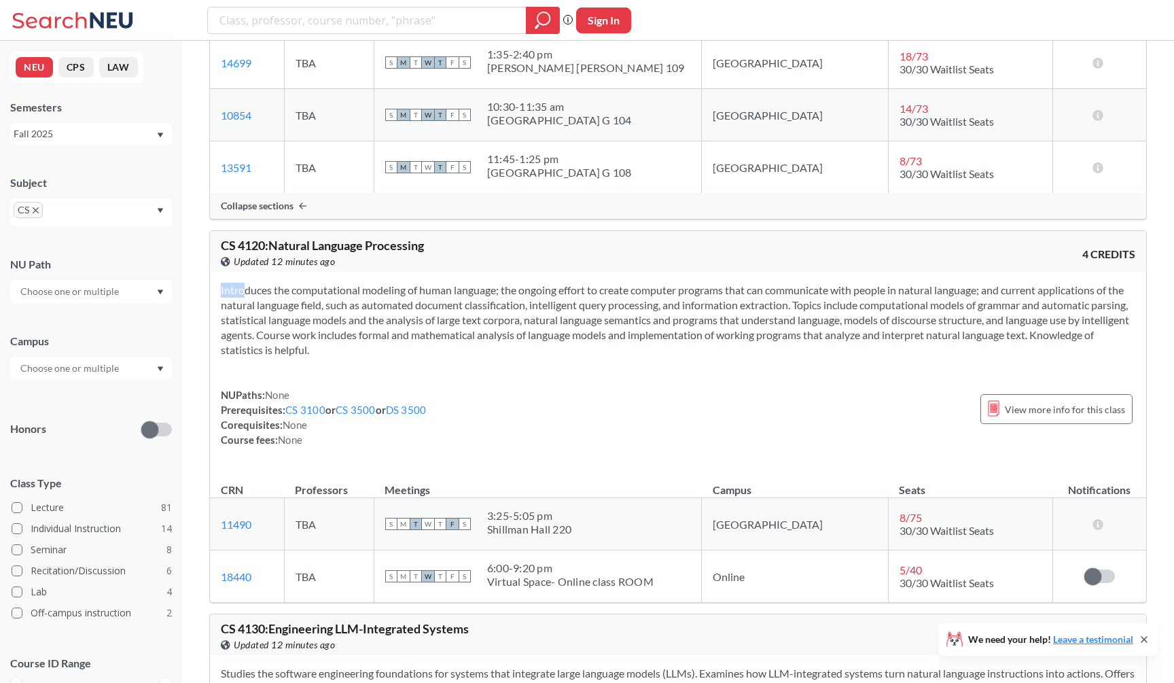
click at [840, 357] on section "Introduces the computational modeling of human language; the ongoing effort to …" at bounding box center [678, 320] width 914 height 75
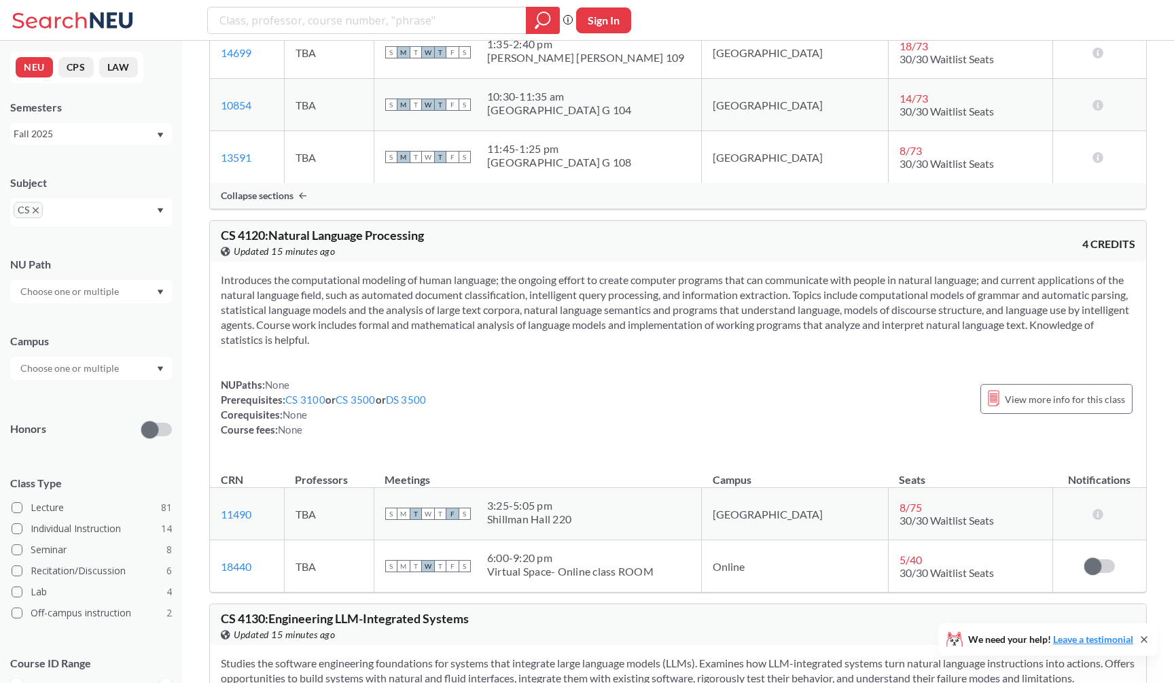
scroll to position [9480, 0]
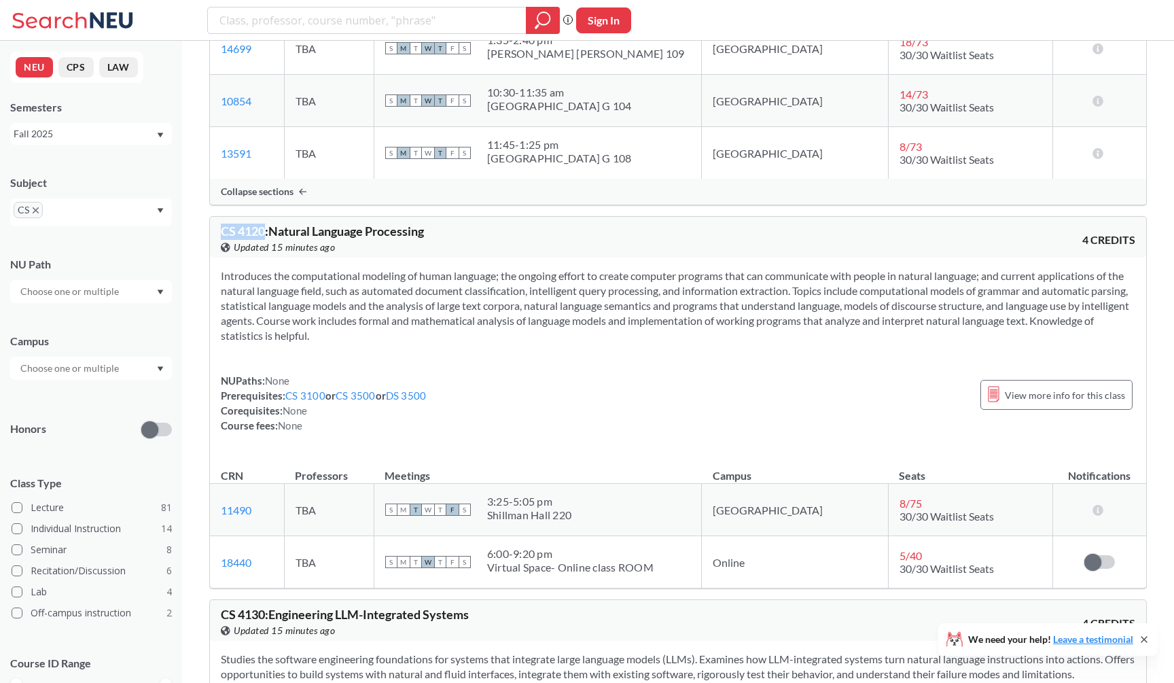
drag, startPoint x: 221, startPoint y: 246, endPoint x: 266, endPoint y: 247, distance: 45.5
click at [266, 238] on span "CS 4120 : Natural Language Processing" at bounding box center [322, 230] width 203 height 15
copy span "CS 4120"
click at [435, 312] on section "Introduces the computational modeling of human language; the ongoing effort to …" at bounding box center [678, 305] width 914 height 75
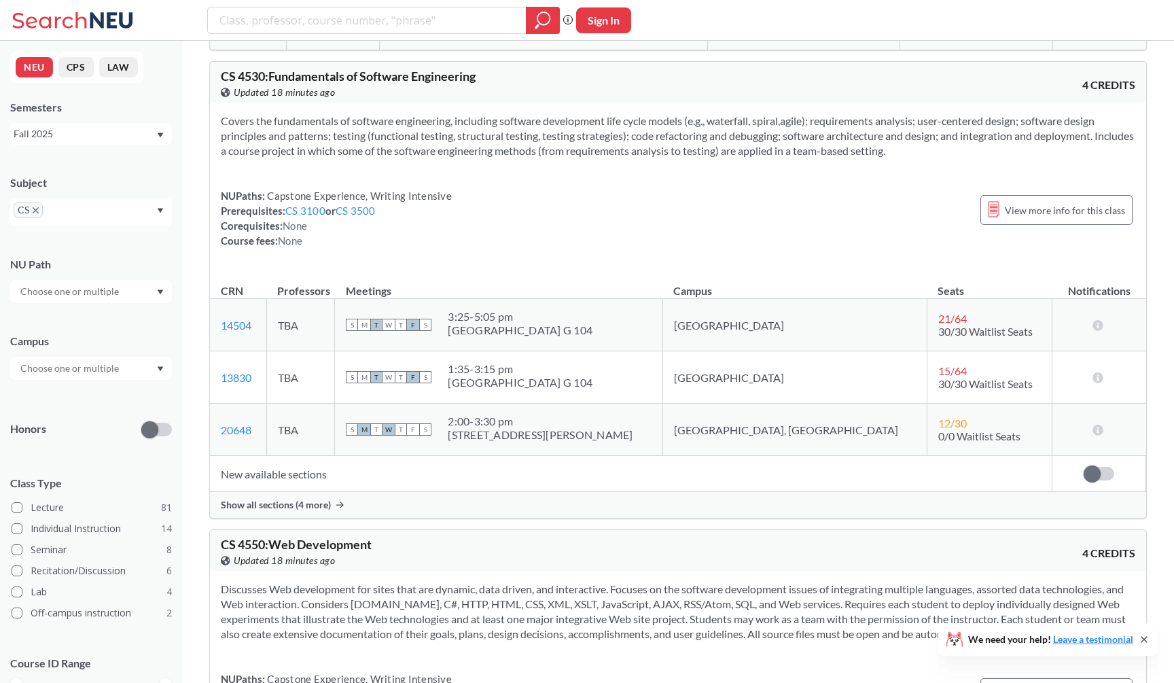
scroll to position [11989, 0]
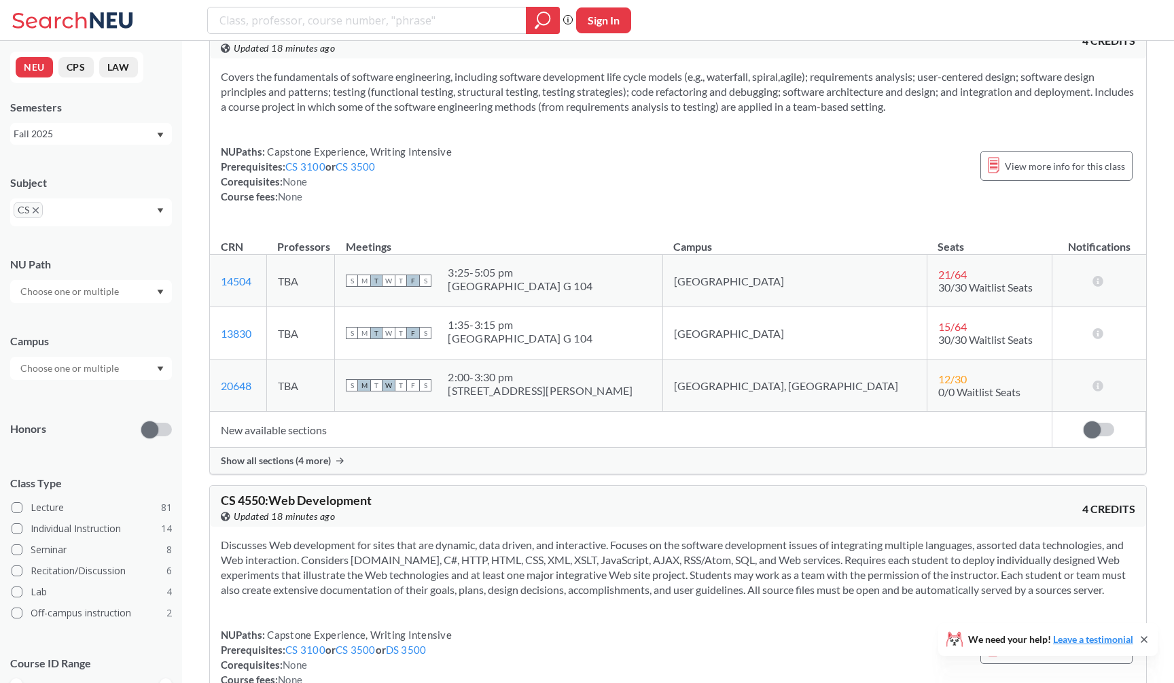
click at [427, 473] on div "Show all sections (4 more)" at bounding box center [678, 461] width 936 height 26
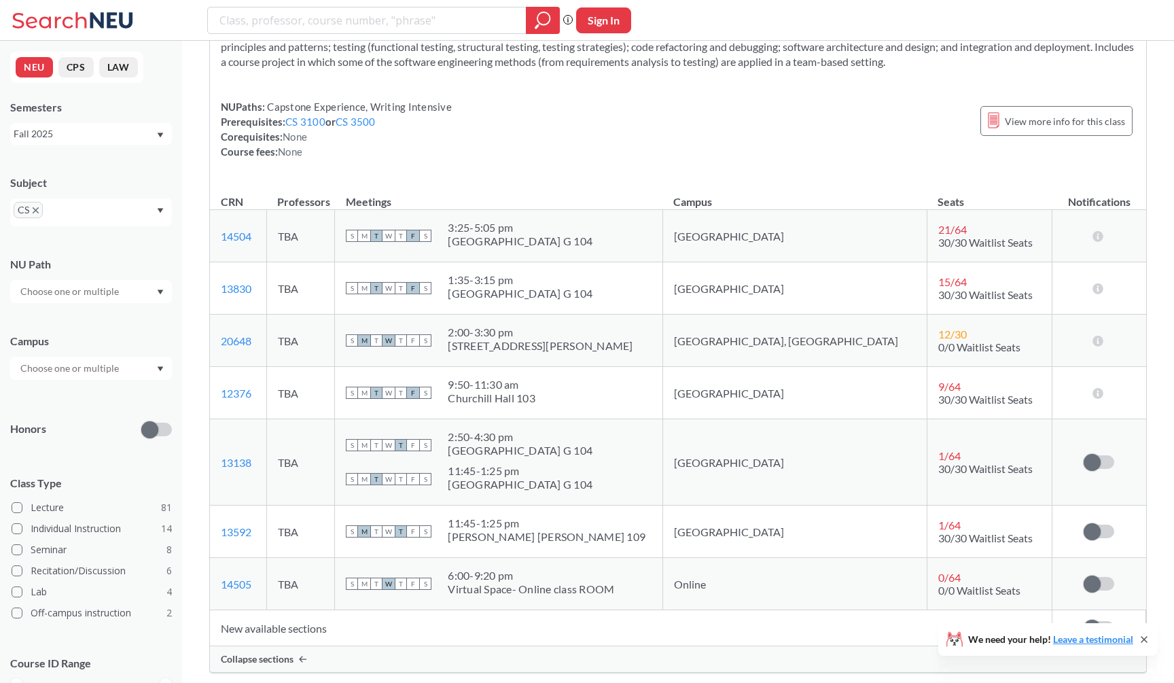
scroll to position [11969, 0]
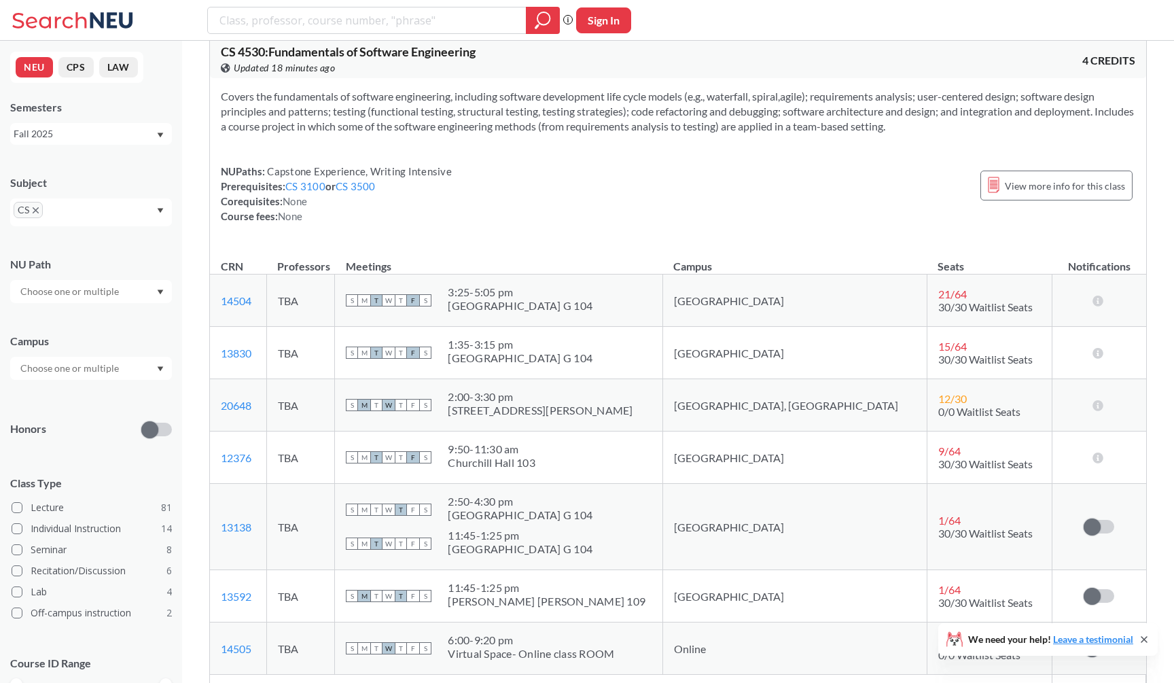
click at [777, 3] on div "Phrase search guarantees the exact search appears in the results. Ex. If you wa…" at bounding box center [587, 20] width 1174 height 41
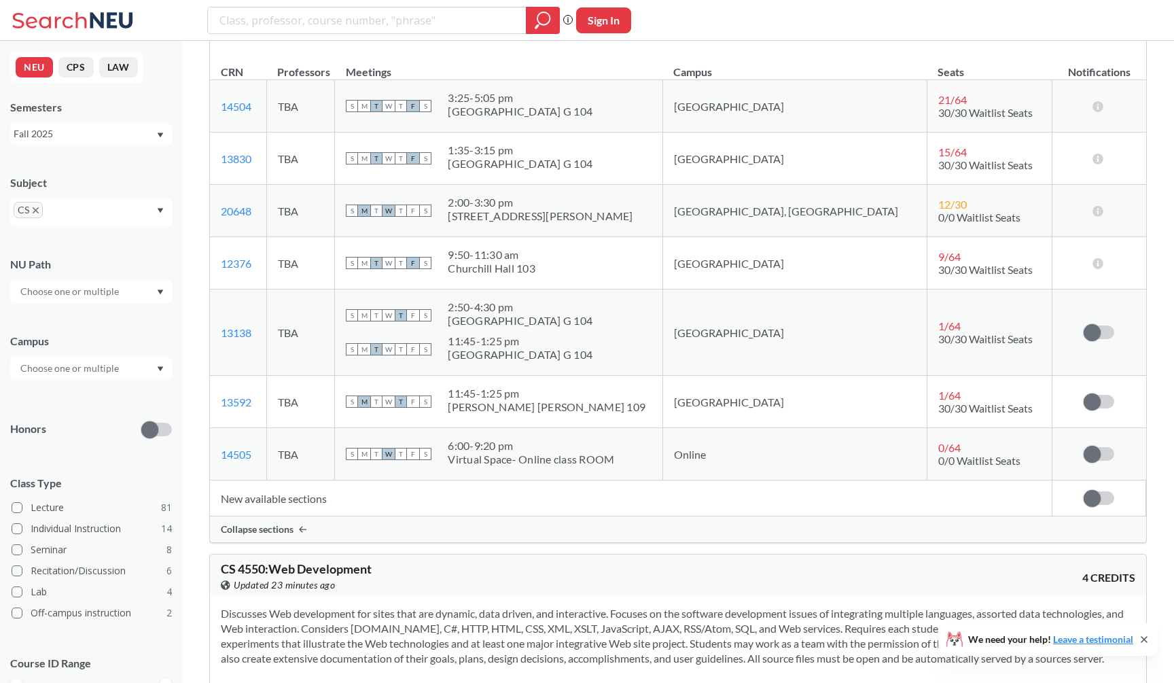
scroll to position [12166, 0]
click at [449, 25] on input "search" at bounding box center [367, 20] width 298 height 23
type input "ai"
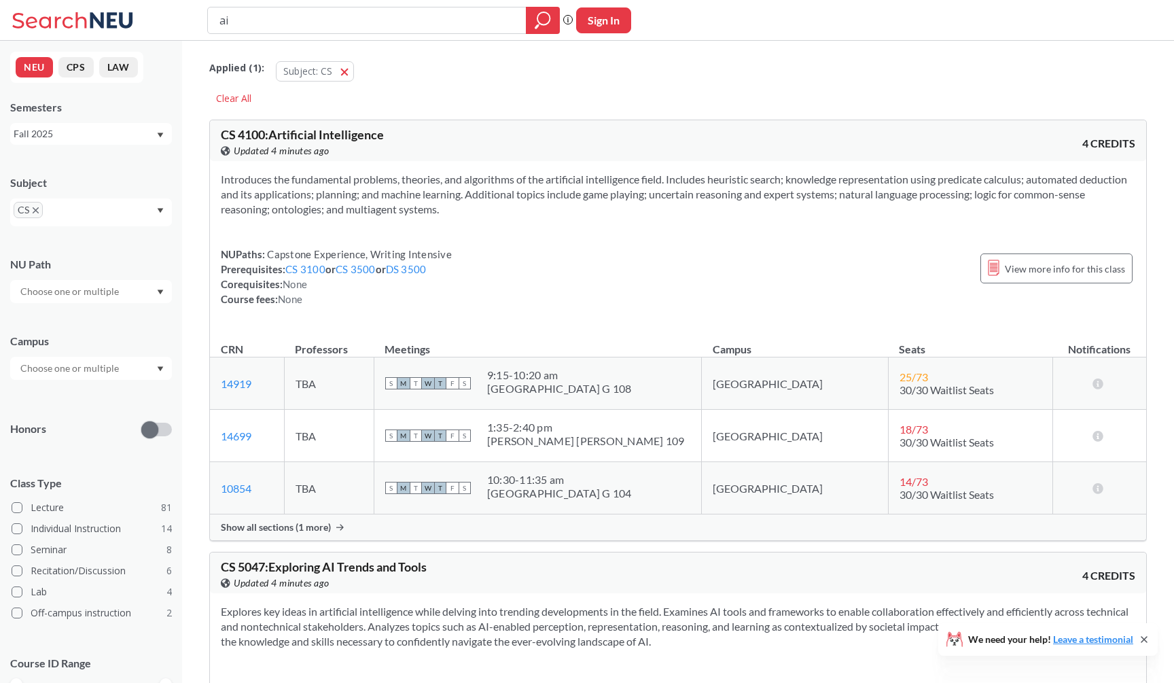
click at [301, 526] on span "Show all sections (1 more)" at bounding box center [276, 527] width 110 height 12
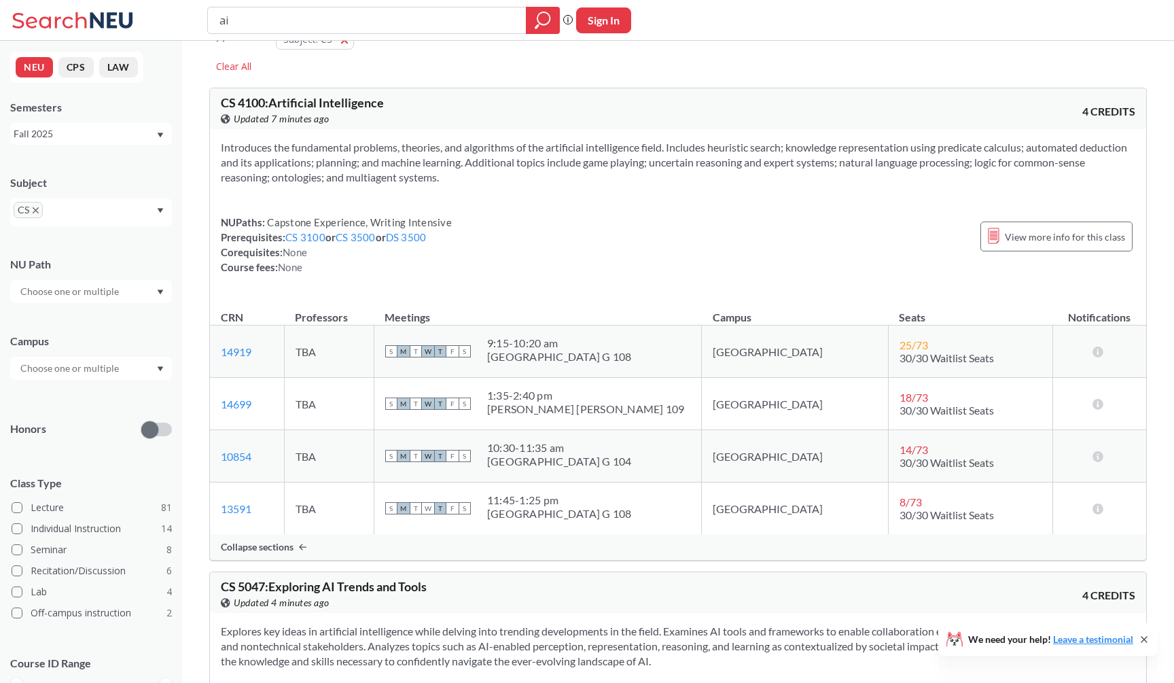
scroll to position [36, 0]
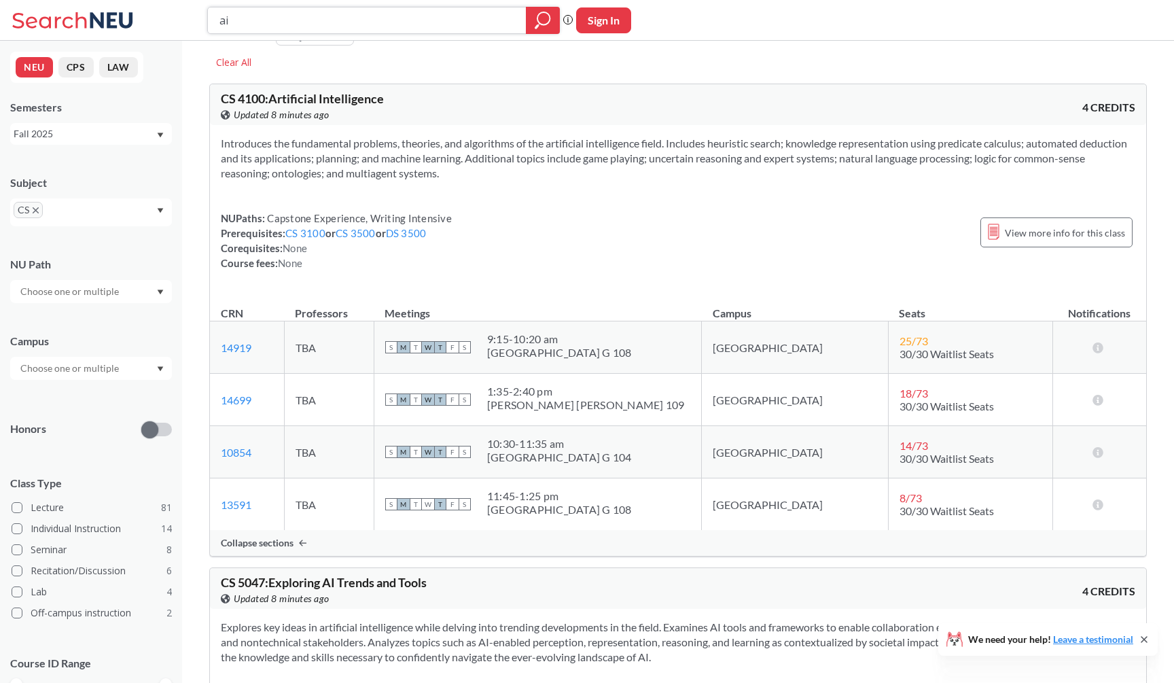
click at [484, 14] on input "ai" at bounding box center [367, 20] width 298 height 23
click at [34, 211] on icon "X to remove pill" at bounding box center [36, 210] width 6 height 6
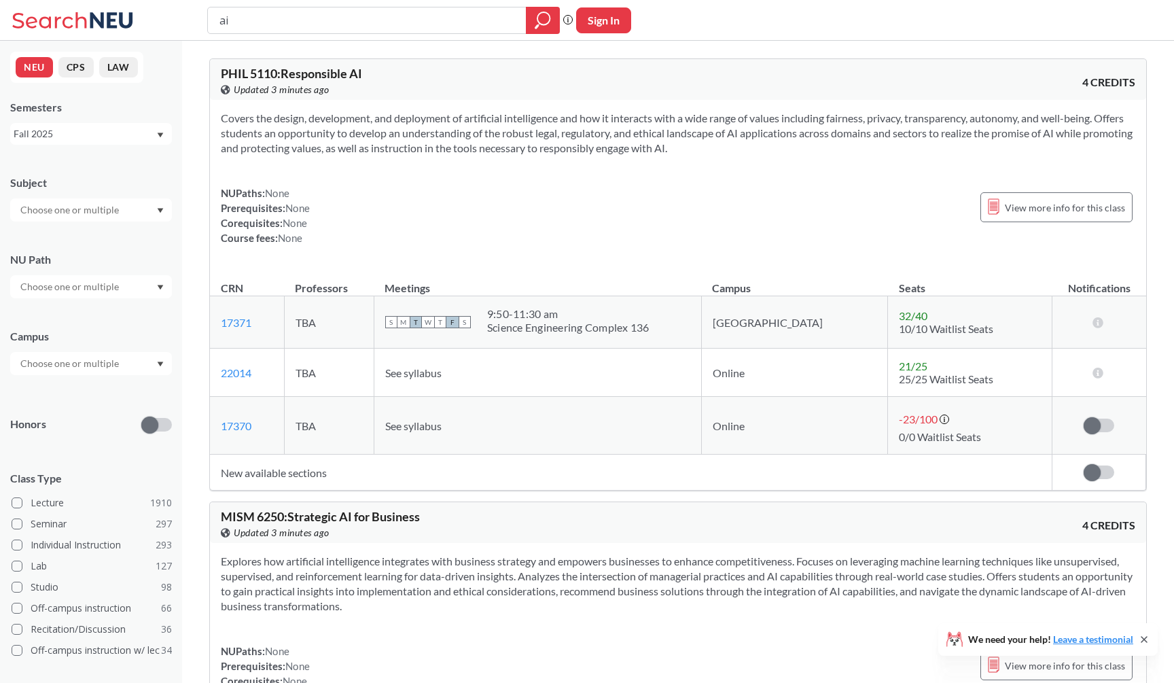
click at [46, 211] on input "text" at bounding box center [71, 210] width 114 height 16
click at [71, 321] on div "MATH ( 68 )" at bounding box center [94, 313] width 153 height 15
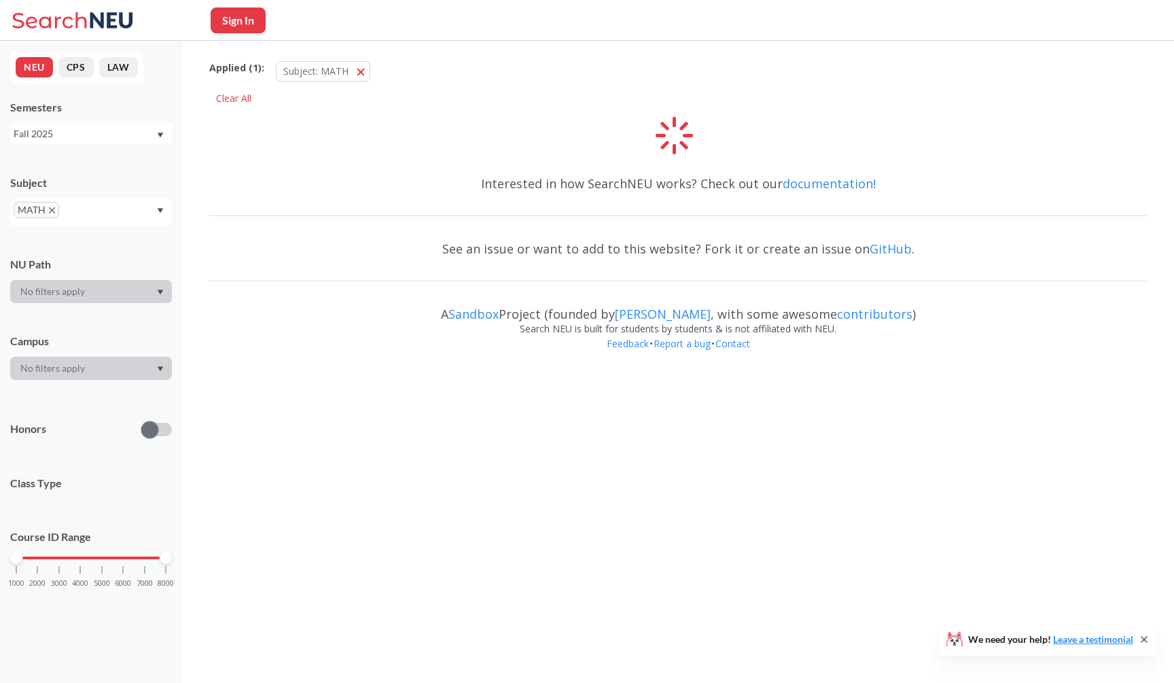
click at [371, 234] on div "See an issue or want to add to this website? Fork it or create an issue on GitH…" at bounding box center [677, 248] width 937 height 39
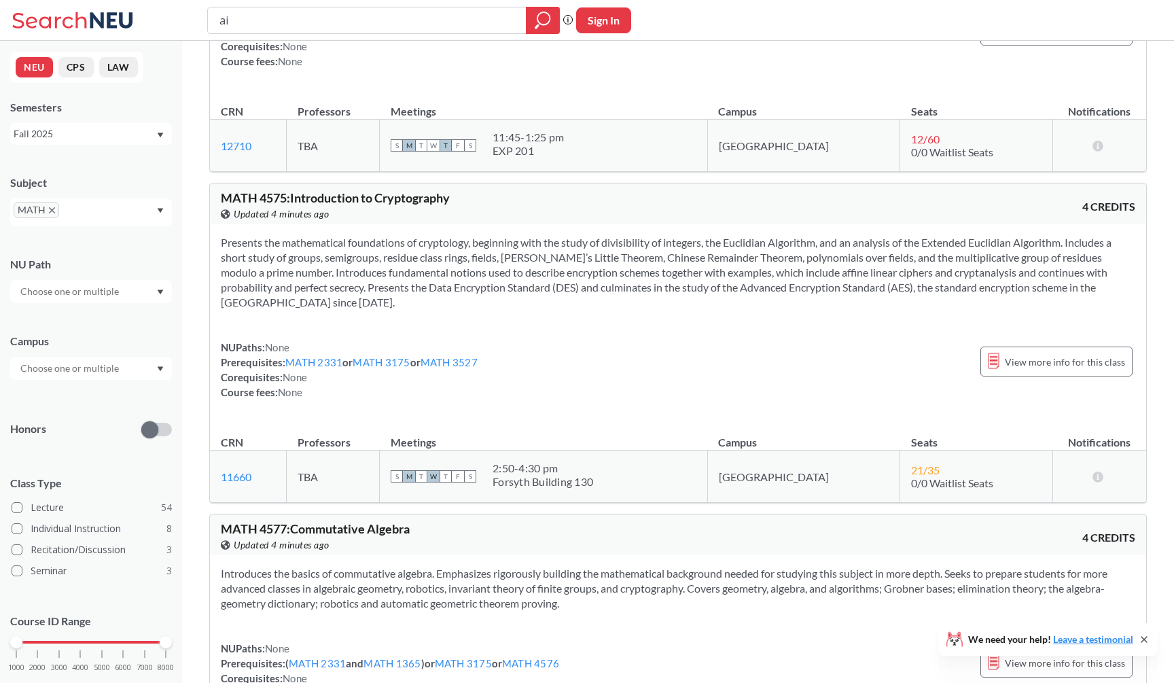
scroll to position [11499, 0]
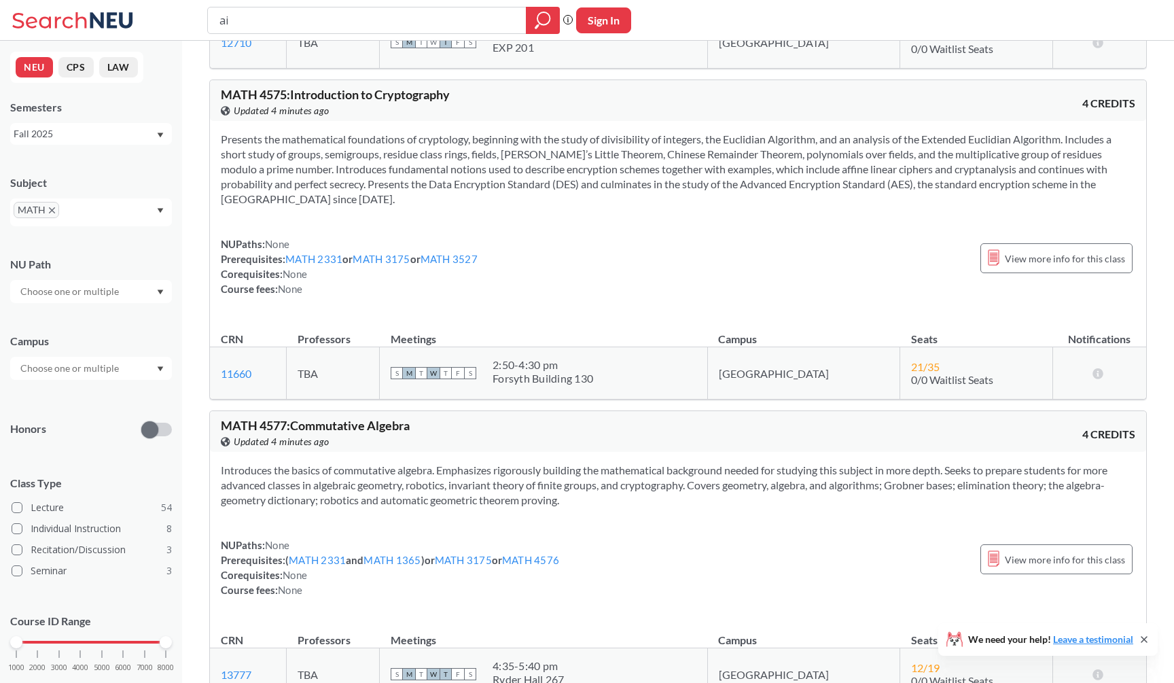
click at [372, 206] on section "Presents the mathematical foundations of cryptology, beginning with the study o…" at bounding box center [678, 169] width 914 height 75
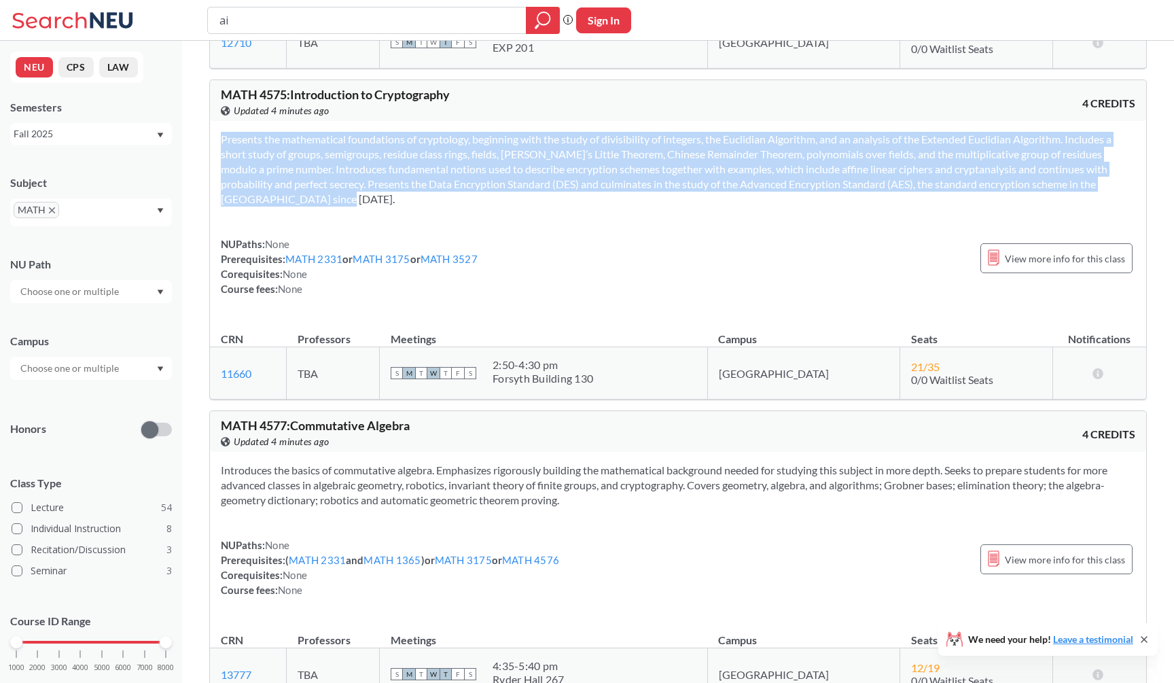
click at [372, 206] on section "Presents the mathematical foundations of cryptology, beginning with the study o…" at bounding box center [678, 169] width 914 height 75
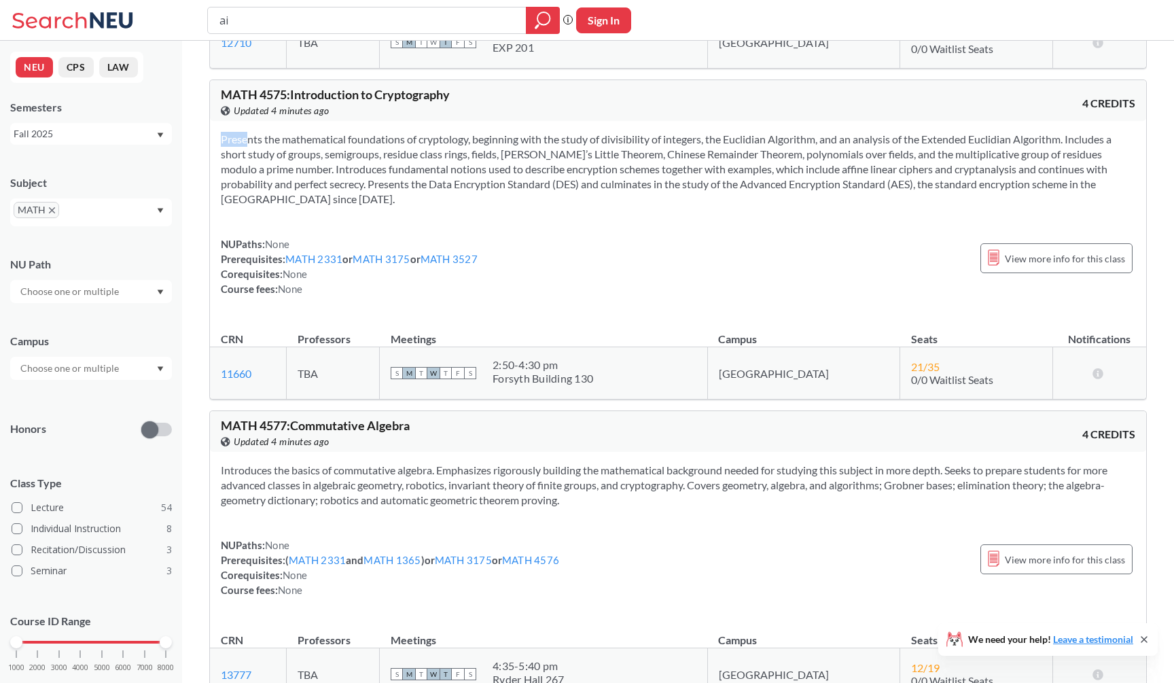
click at [372, 206] on section "Presents the mathematical foundations of cryptology, beginning with the study o…" at bounding box center [678, 169] width 914 height 75
click at [281, 102] on span "MATH 4575 : Introduction to Cryptography" at bounding box center [335, 94] width 229 height 15
drag, startPoint x: 285, startPoint y: 137, endPoint x: 204, endPoint y: 137, distance: 80.8
copy span "MATH 4575"
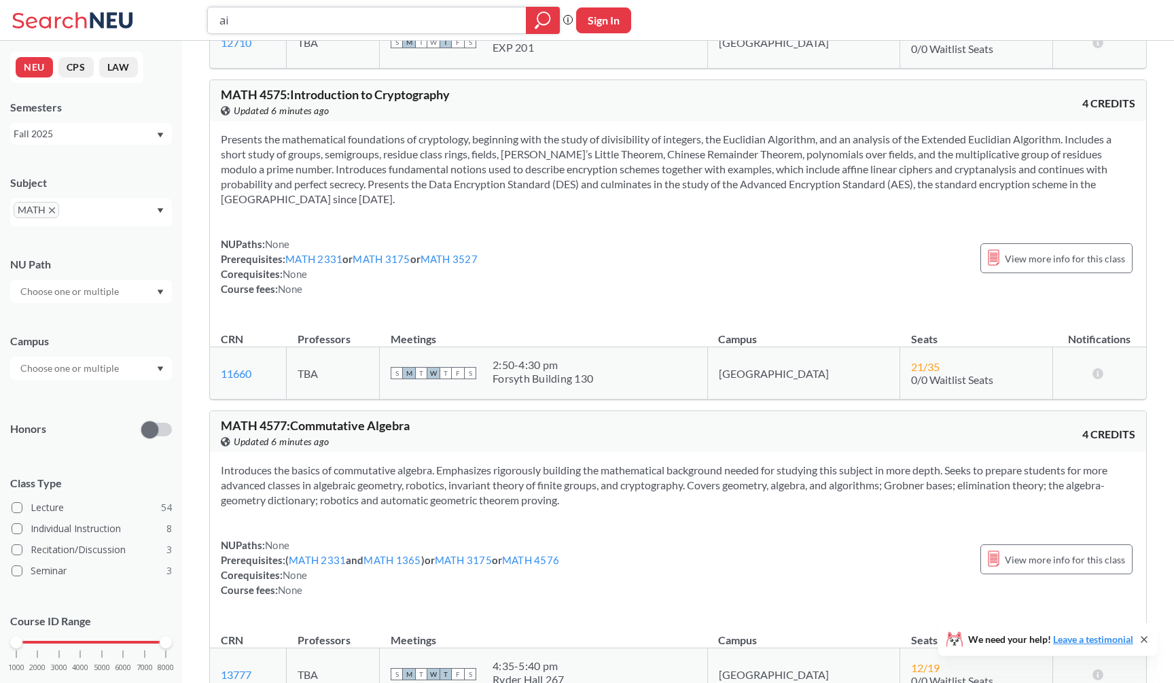
click at [389, 19] on input "ai" at bounding box center [367, 20] width 298 height 23
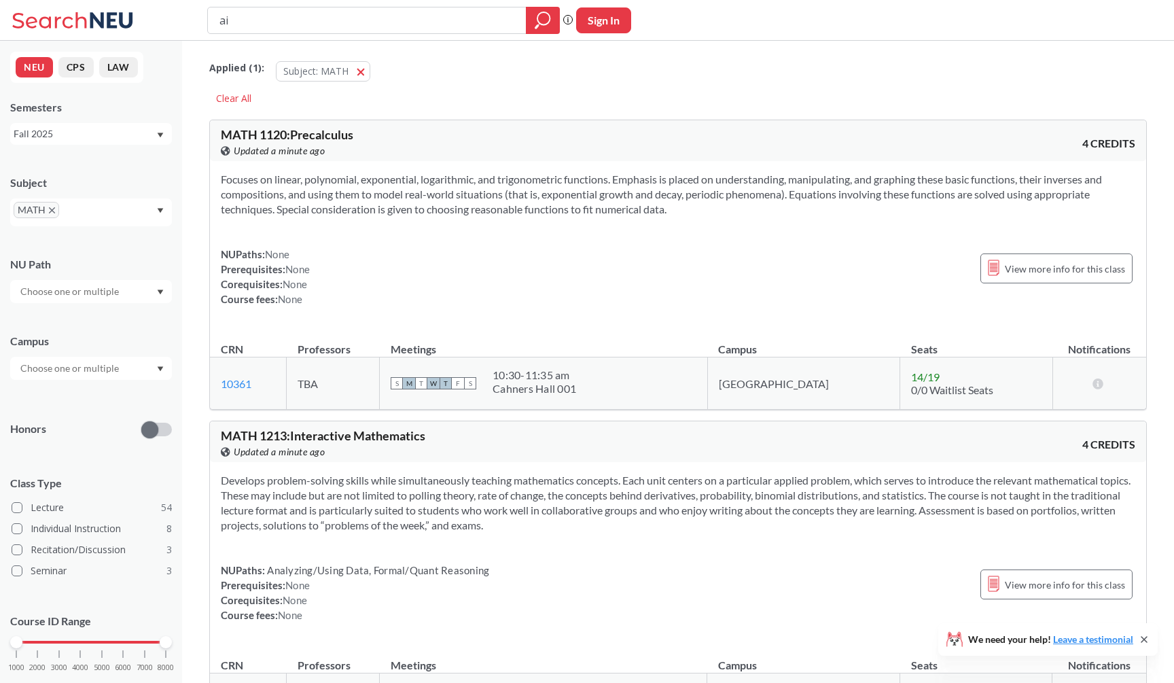
click at [54, 205] on span "MATH" at bounding box center [37, 210] width 46 height 16
click at [50, 208] on icon "X to remove pill" at bounding box center [52, 210] width 6 height 6
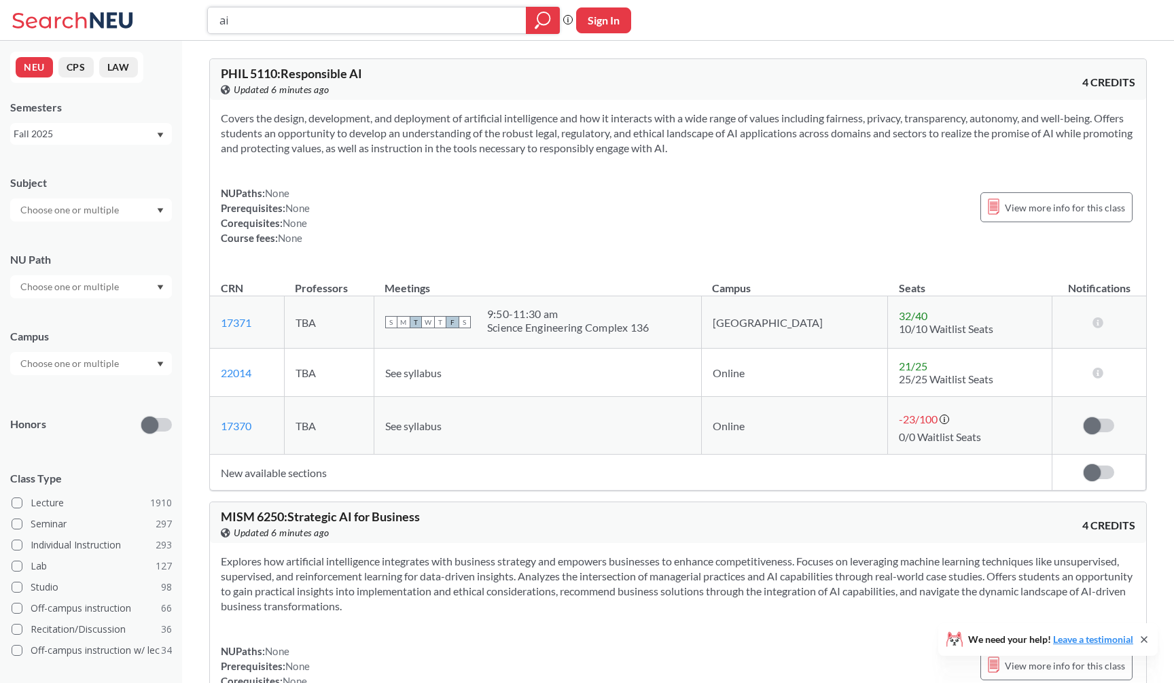
click at [294, 23] on input "ai" at bounding box center [367, 20] width 298 height 23
click at [543, 20] on icon "magnifying glass" at bounding box center [542, 20] width 16 height 19
click at [470, 23] on input "ai" at bounding box center [367, 20] width 298 height 23
type input "cs 4100"
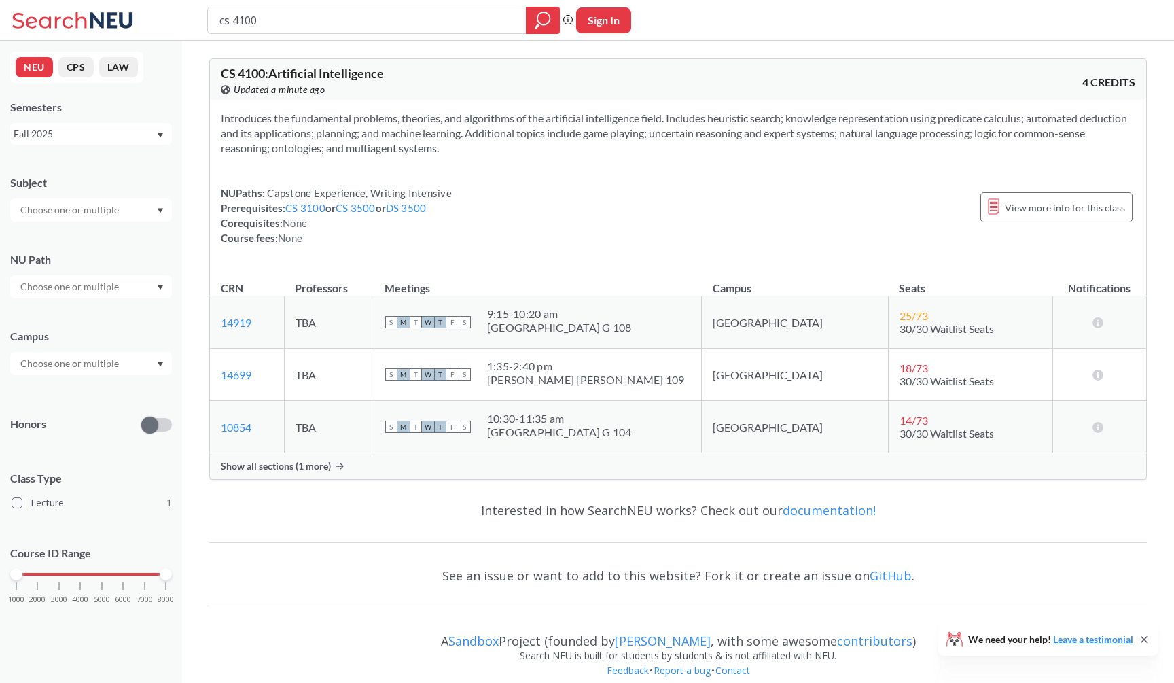
click at [437, 473] on div "Show all sections (1 more)" at bounding box center [678, 466] width 936 height 26
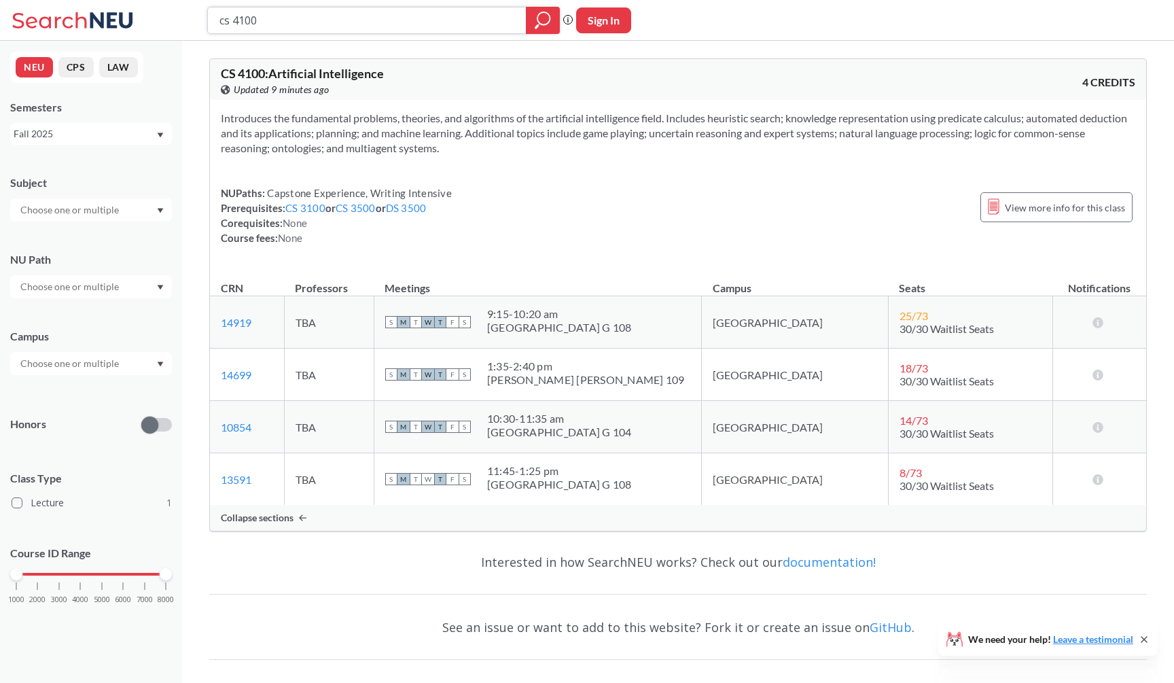
click at [388, 27] on input "cs 4100" at bounding box center [367, 20] width 298 height 23
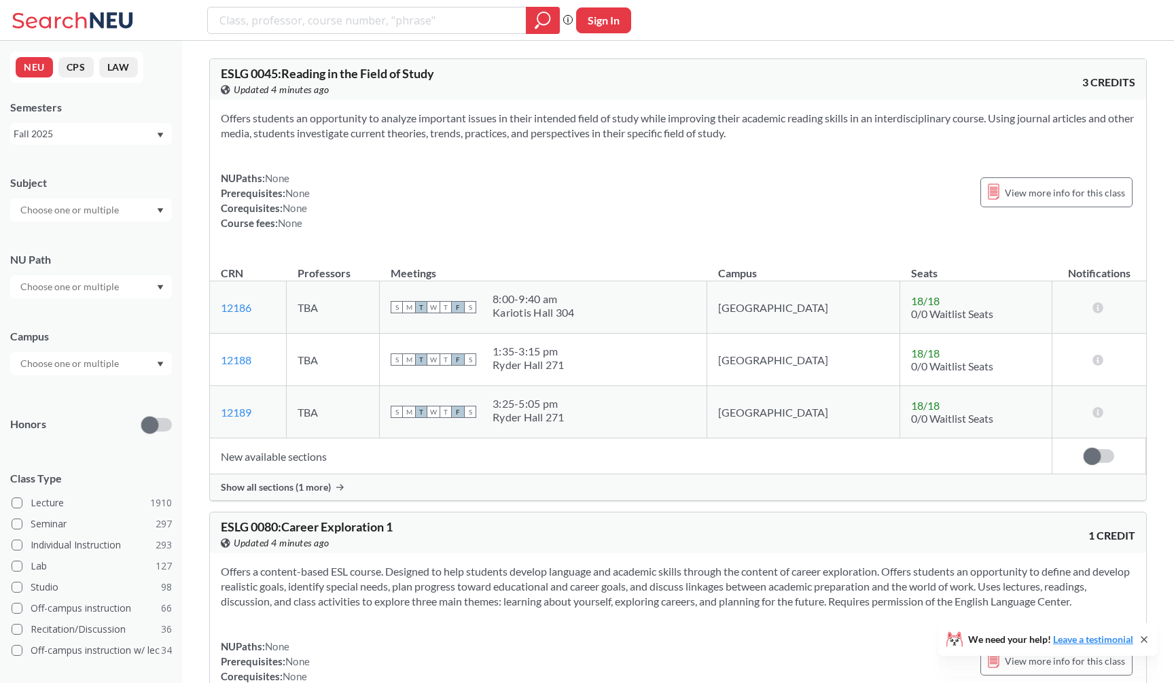
click at [120, 208] on input "text" at bounding box center [71, 210] width 114 height 16
click at [124, 182] on div "Subject" at bounding box center [91, 182] width 162 height 15
click at [126, 210] on div at bounding box center [91, 209] width 162 height 23
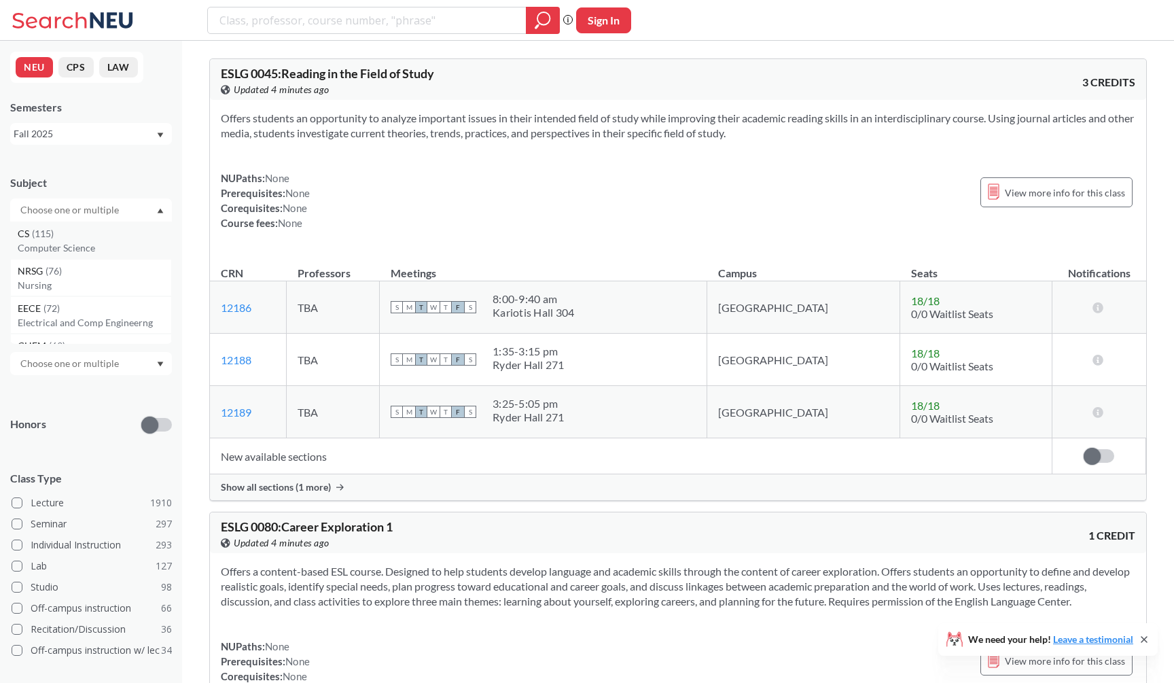
click at [121, 229] on div "CS ( 115 )" at bounding box center [94, 233] width 153 height 15
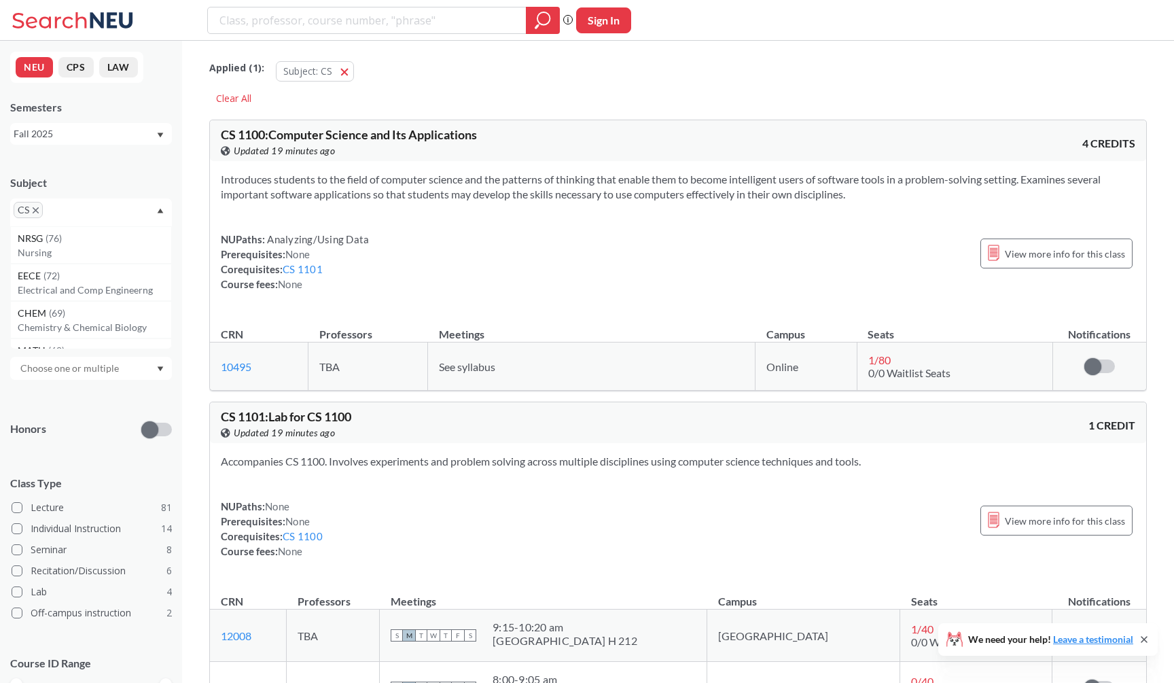
click at [285, 195] on section "Introduces students to the field of computer science and the patterns of thinki…" at bounding box center [678, 187] width 914 height 30
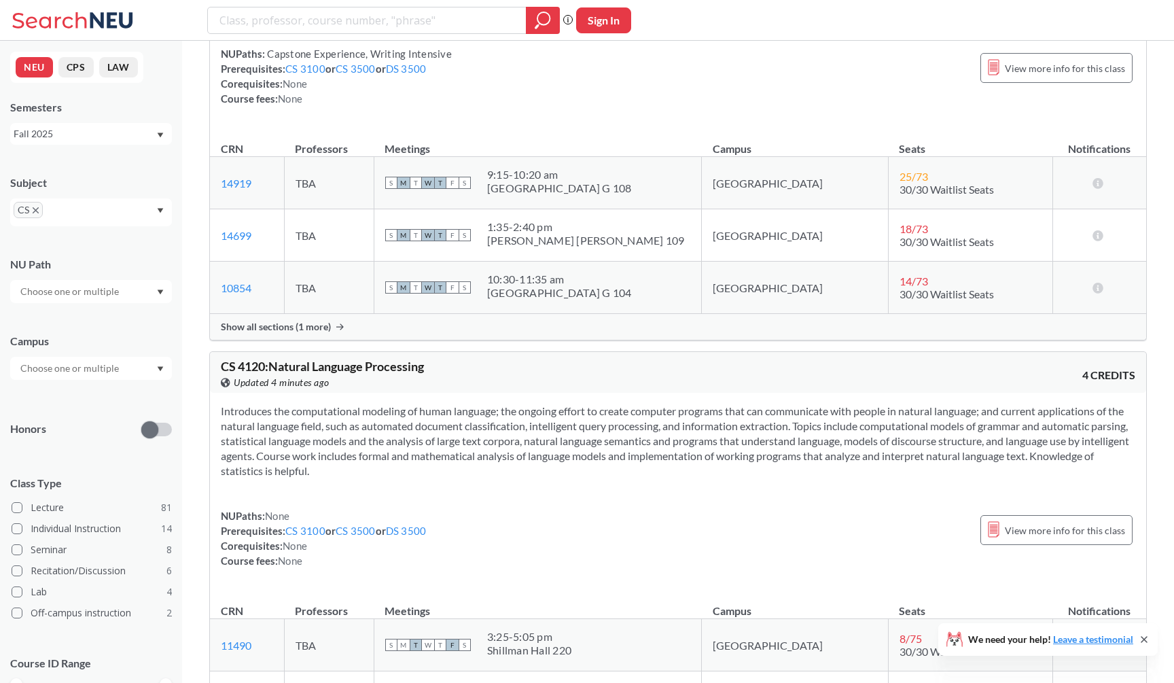
scroll to position [9386, 0]
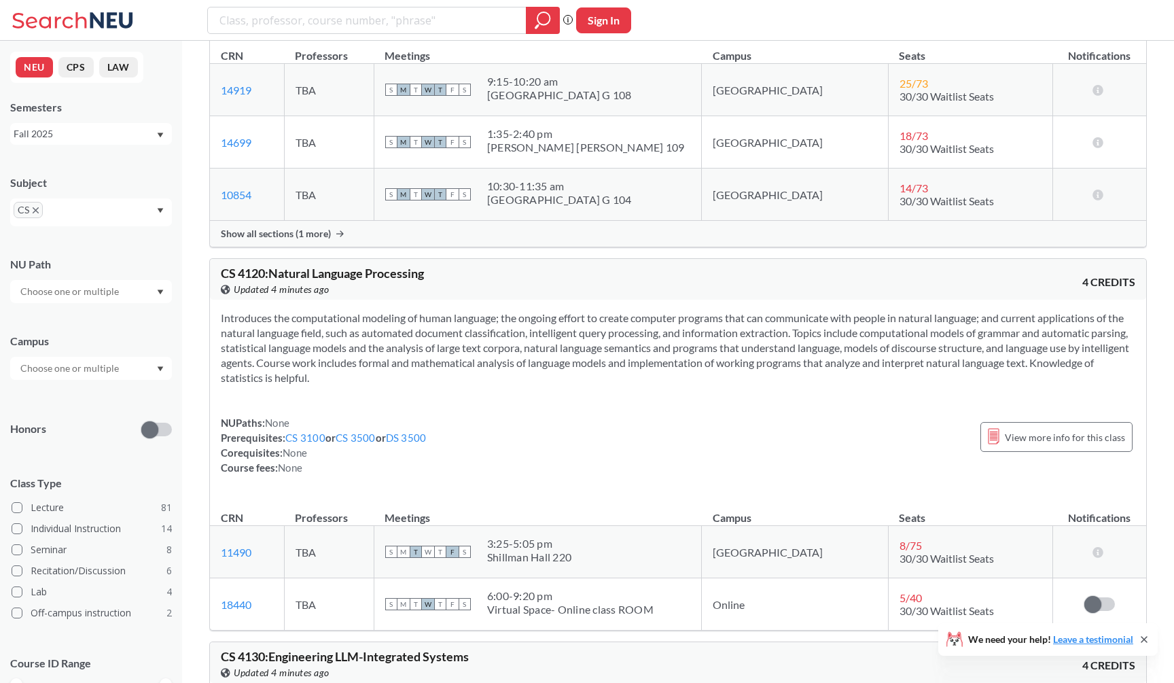
click at [364, 247] on div "Show all sections (1 more)" at bounding box center [678, 234] width 936 height 26
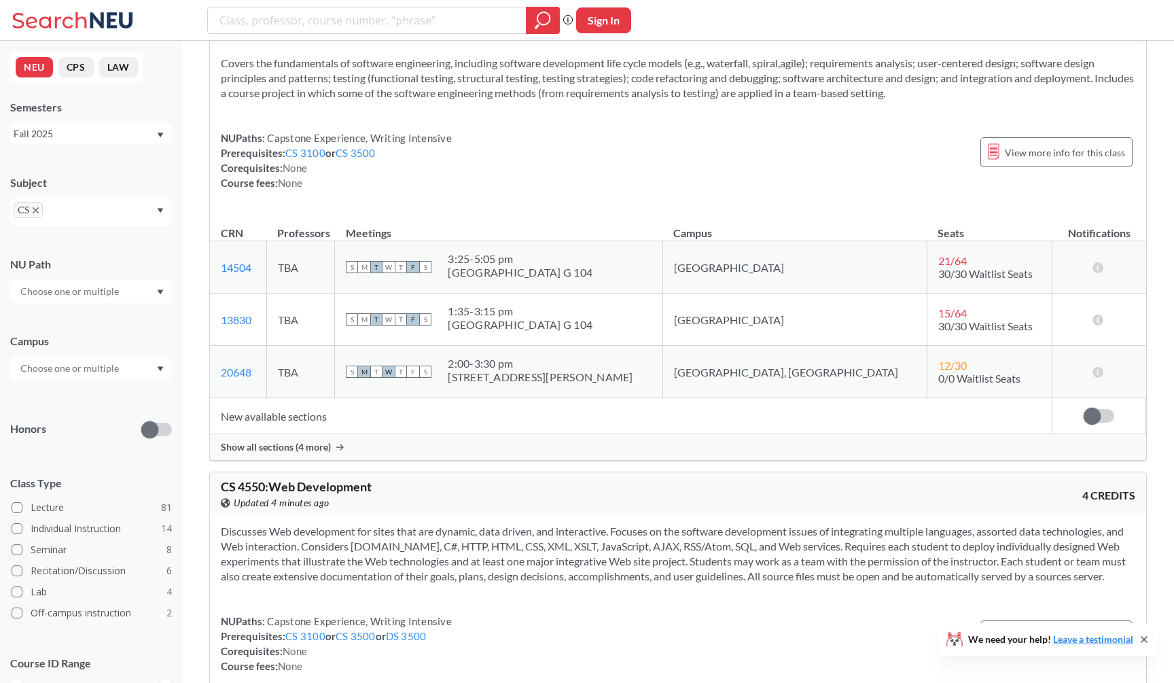
scroll to position [12003, 0]
click at [380, 459] on div "Show all sections (4 more)" at bounding box center [678, 446] width 936 height 26
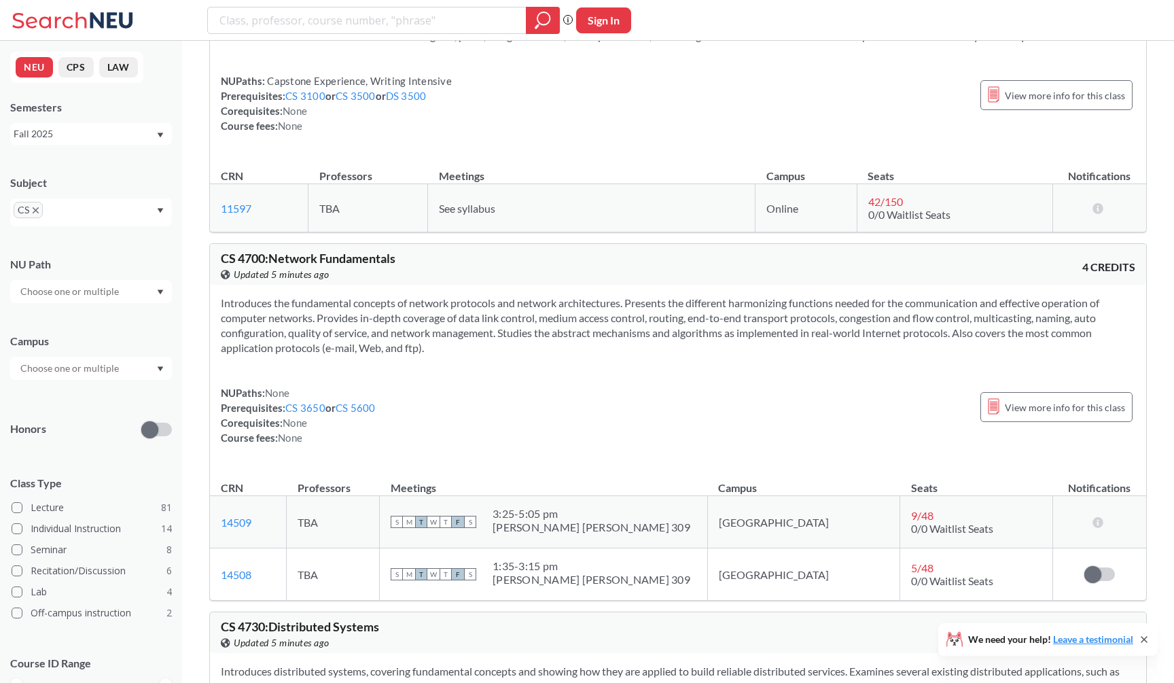
scroll to position [12954, 0]
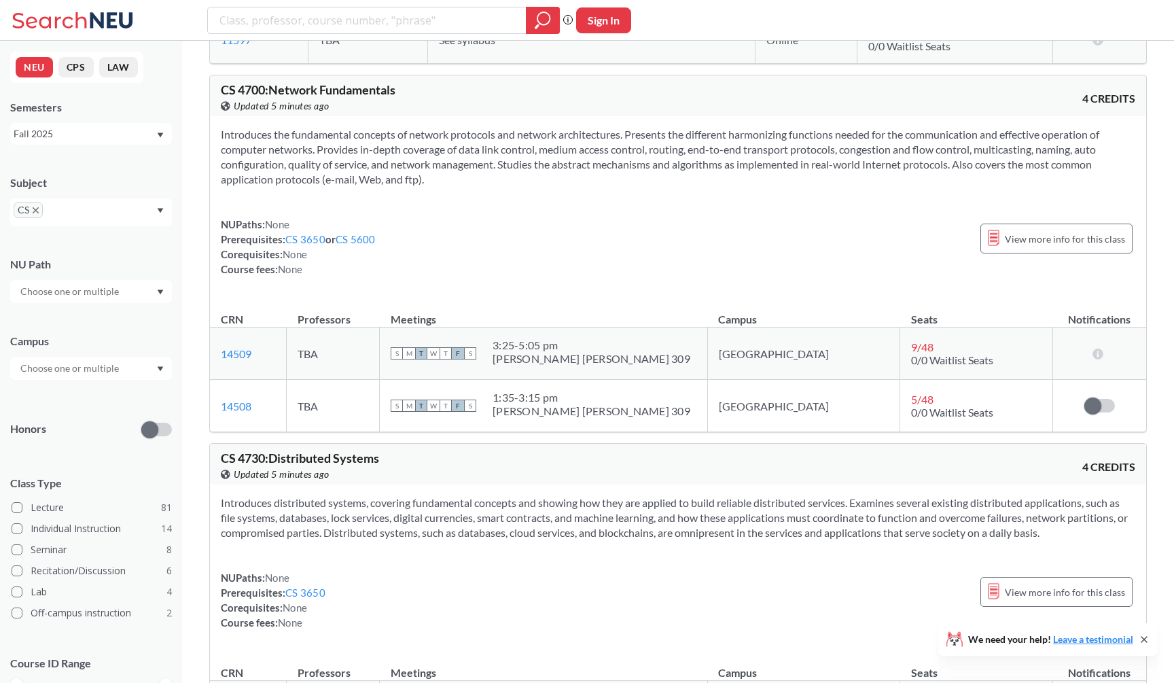
click at [35, 211] on icon "X to remove pill" at bounding box center [36, 210] width 6 height 6
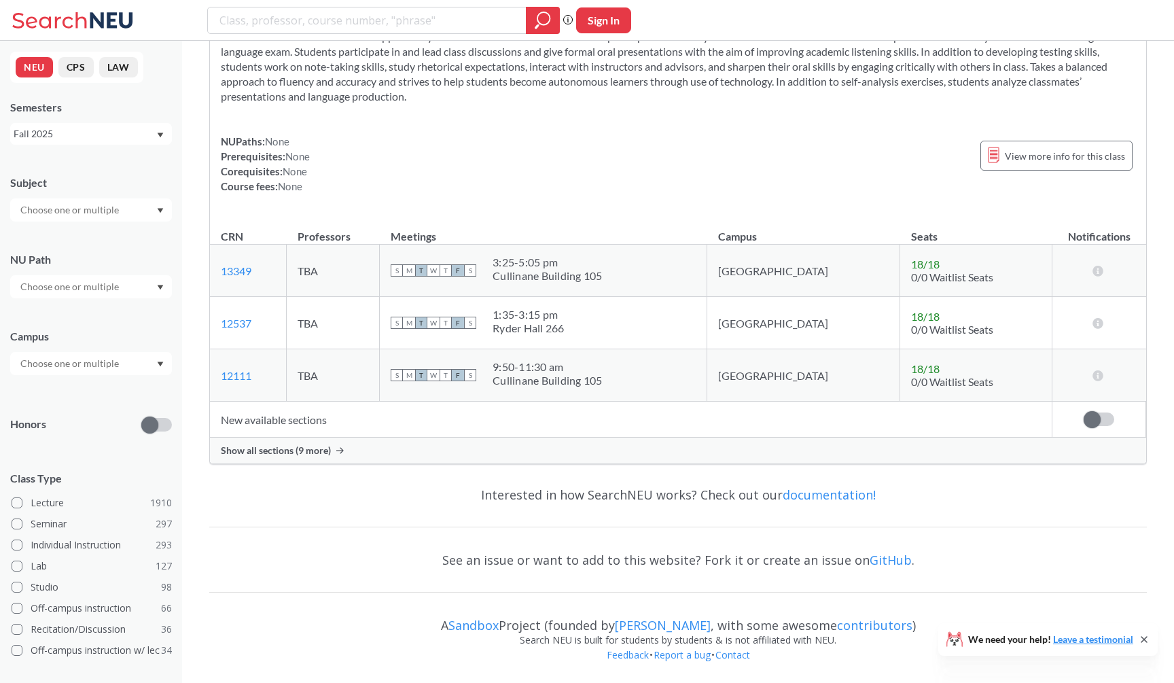
scroll to position [4074, 0]
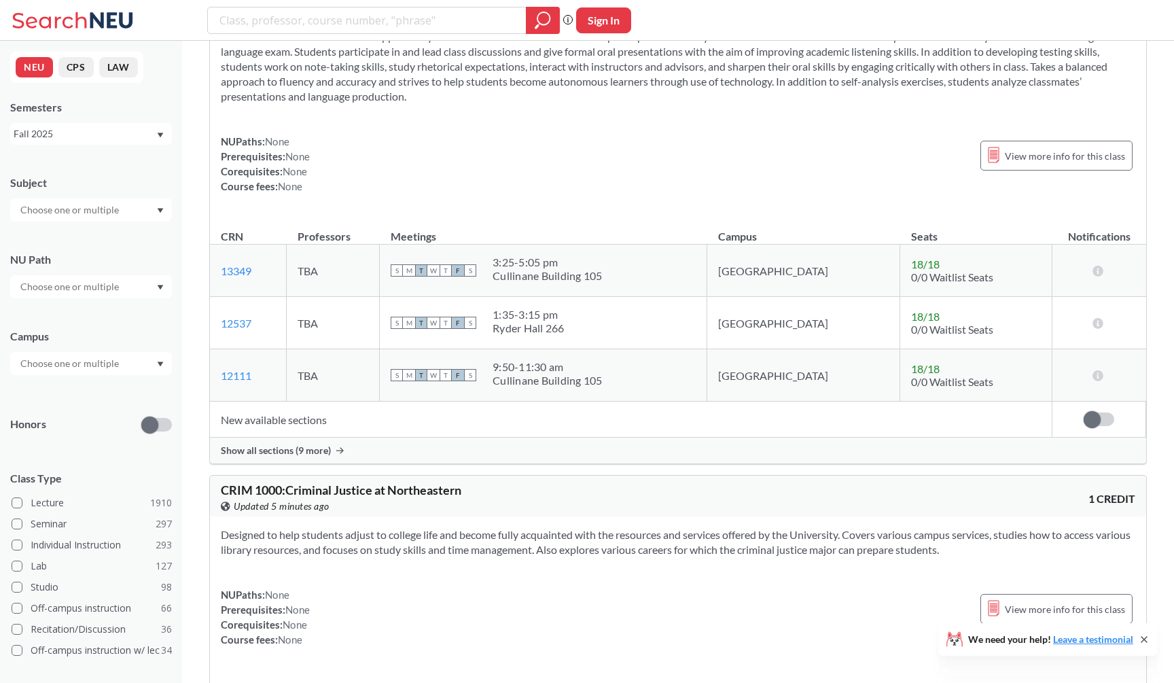
click at [49, 213] on input "text" at bounding box center [71, 210] width 114 height 16
click at [95, 317] on div "MATH ( 68 )" at bounding box center [94, 312] width 153 height 15
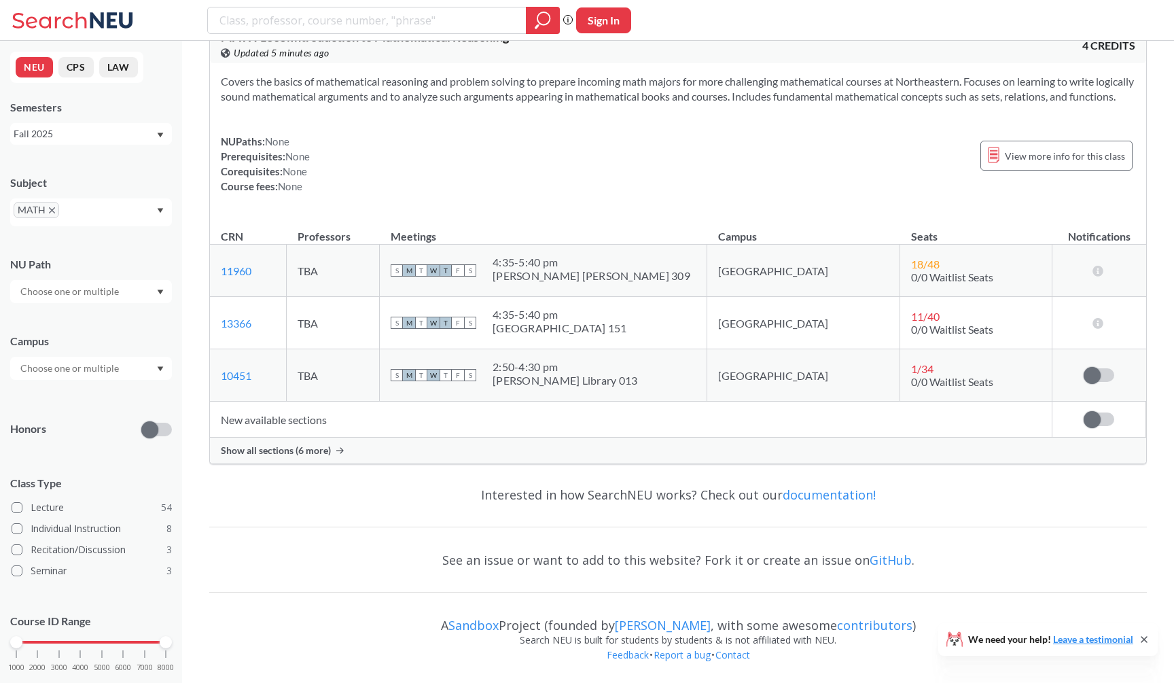
scroll to position [3862, 0]
click at [331, 295] on td "TBA" at bounding box center [333, 270] width 93 height 52
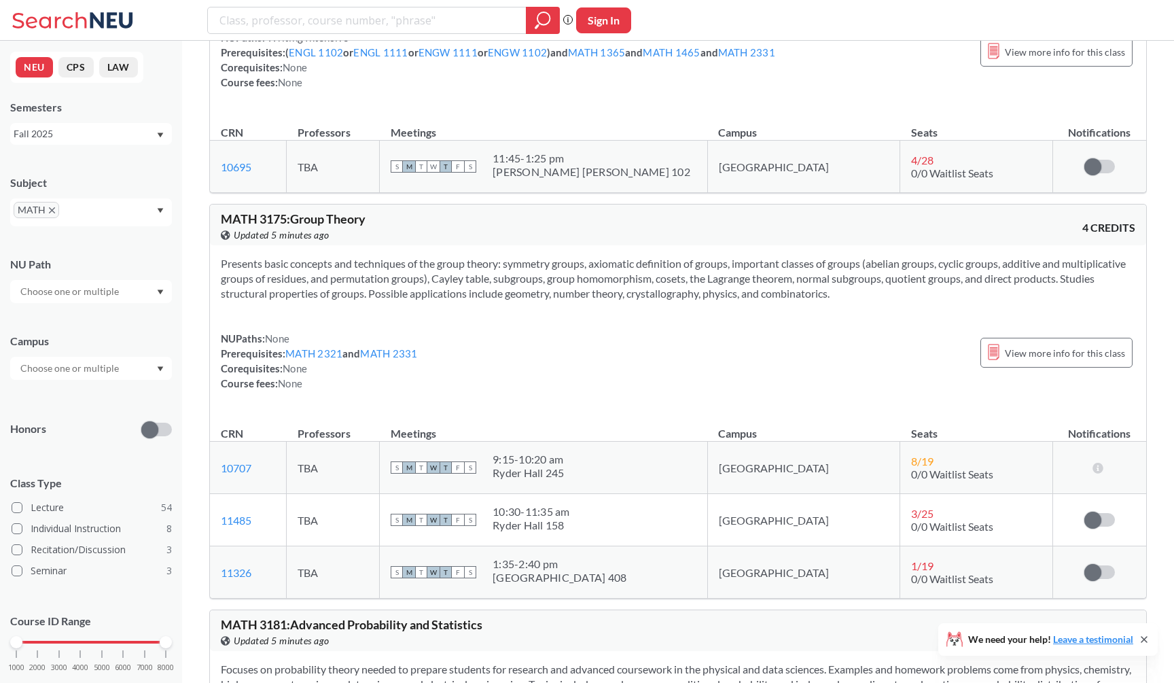
scroll to position [8202, 0]
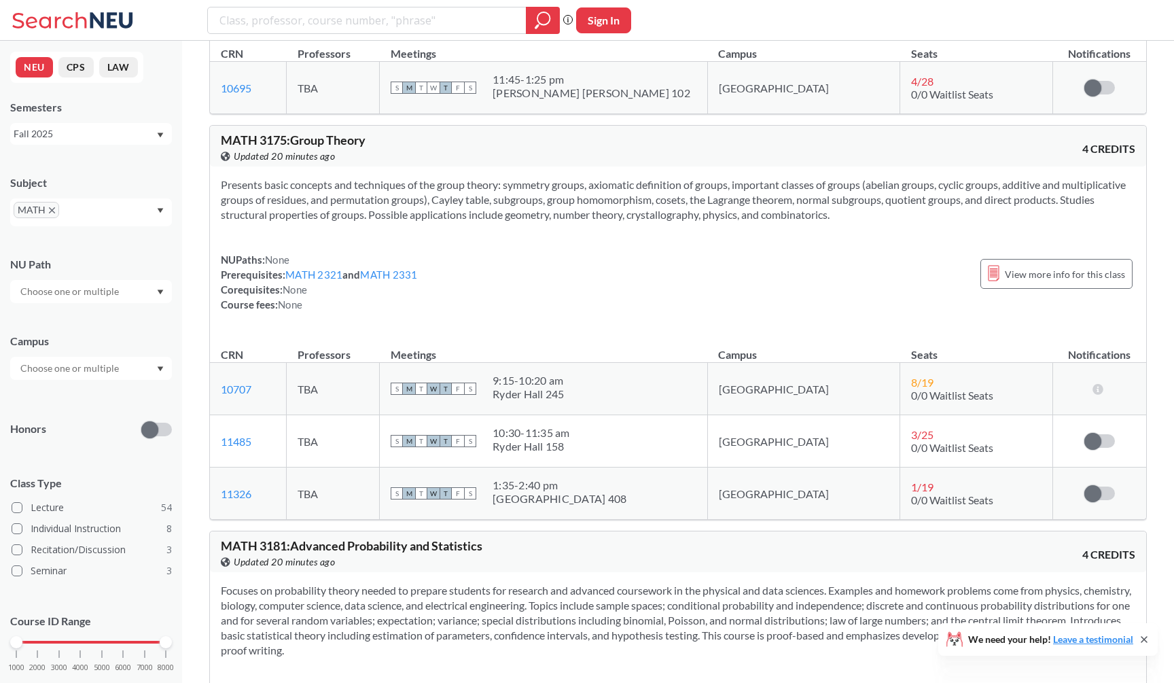
click at [719, 222] on section "Presents basic concepts and techniques of the group theory: symmetry groups, ax…" at bounding box center [678, 199] width 914 height 45
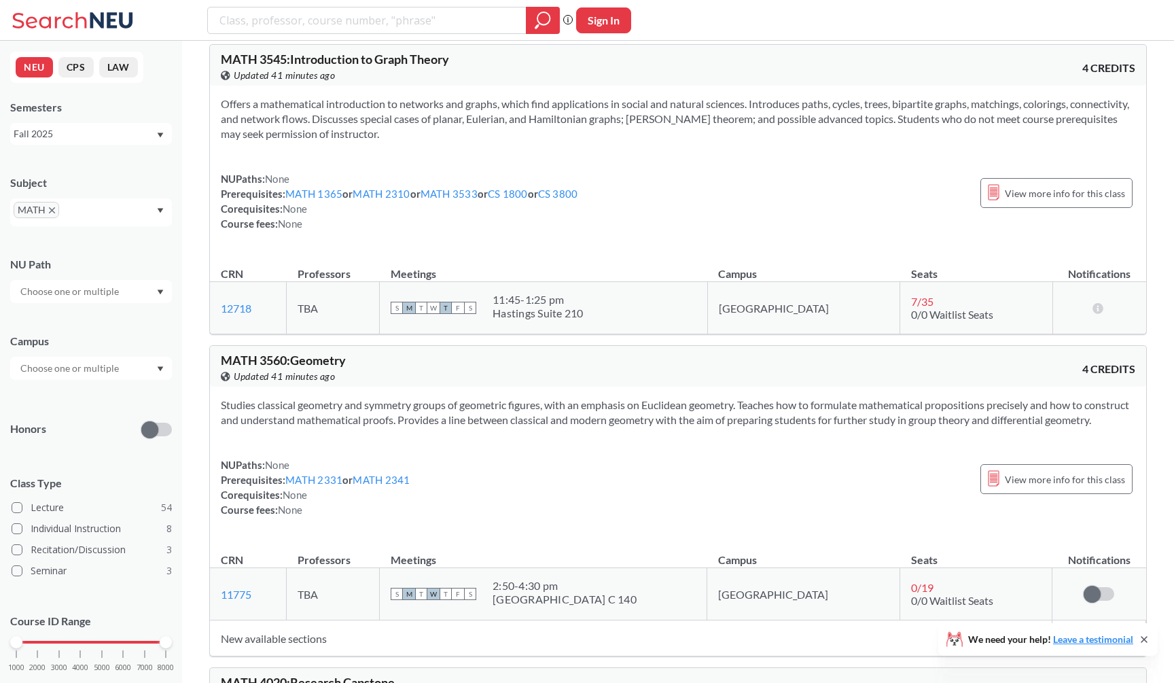
scroll to position [9758, 0]
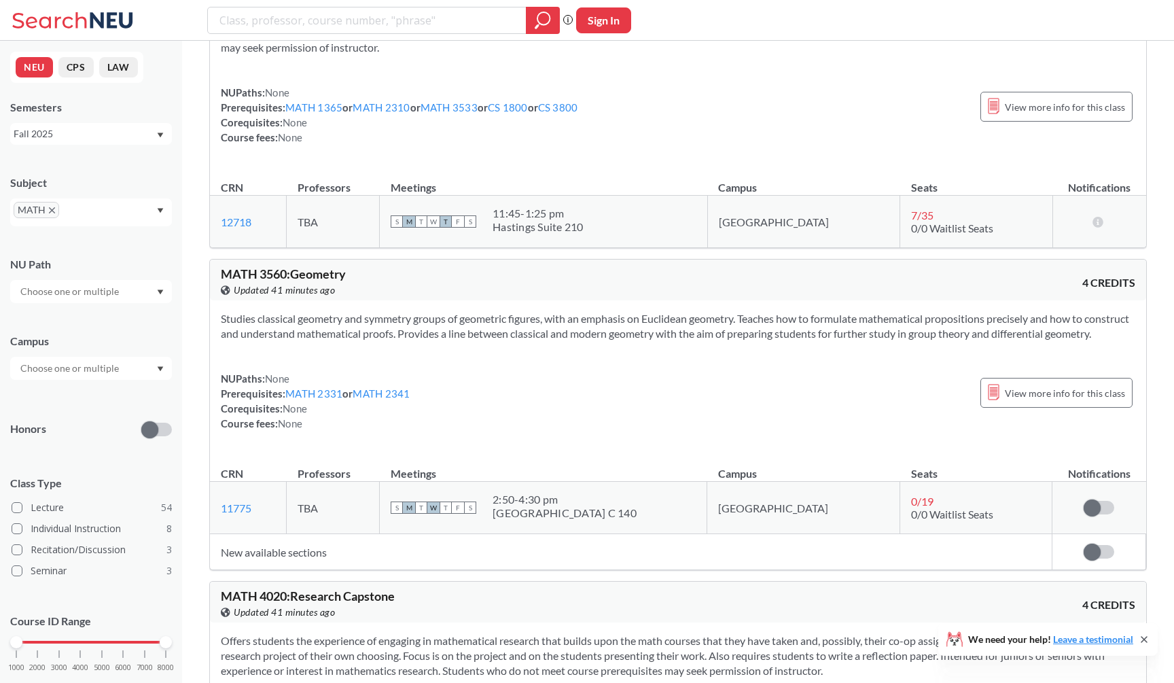
click at [877, 3] on div "Phrase search guarantees the exact search appears in the results. Ex. If you wa…" at bounding box center [587, 20] width 1174 height 41
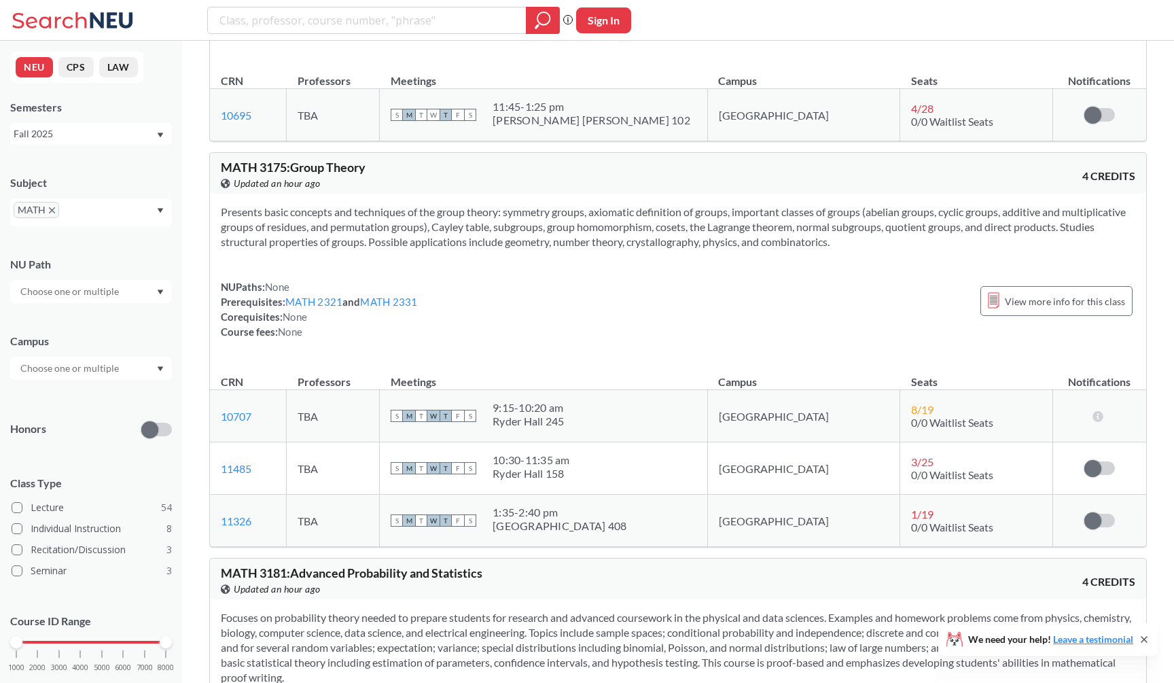
scroll to position [8186, 0]
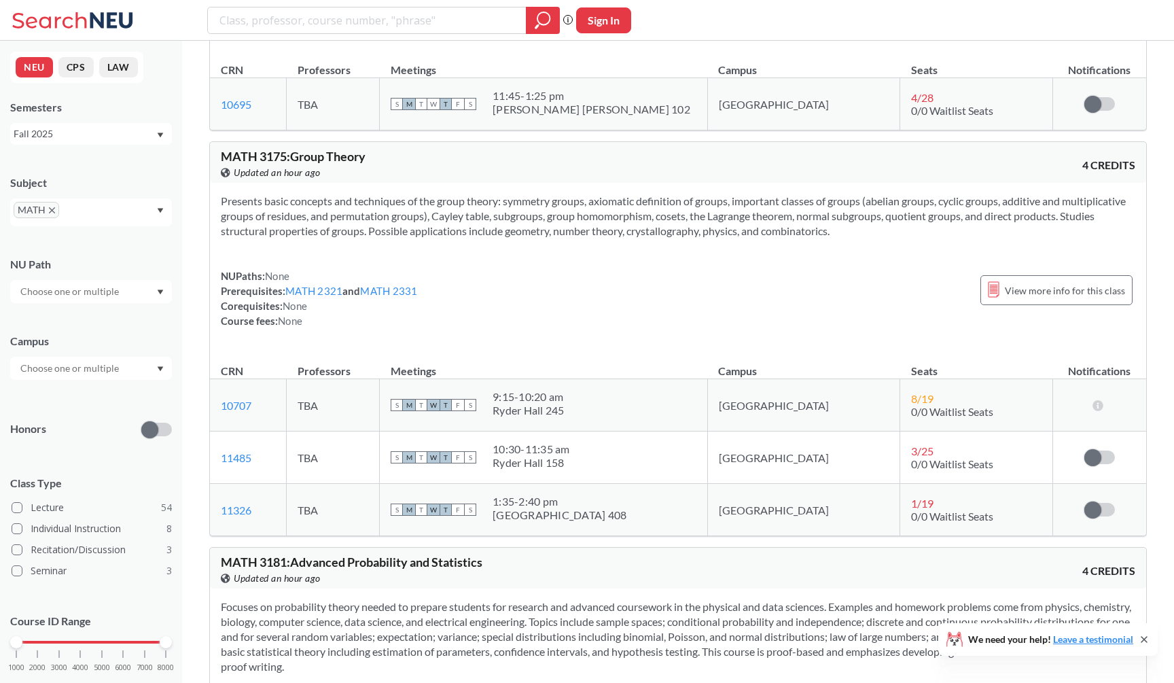
click at [49, 211] on icon "X to remove pill" at bounding box center [52, 210] width 6 height 6
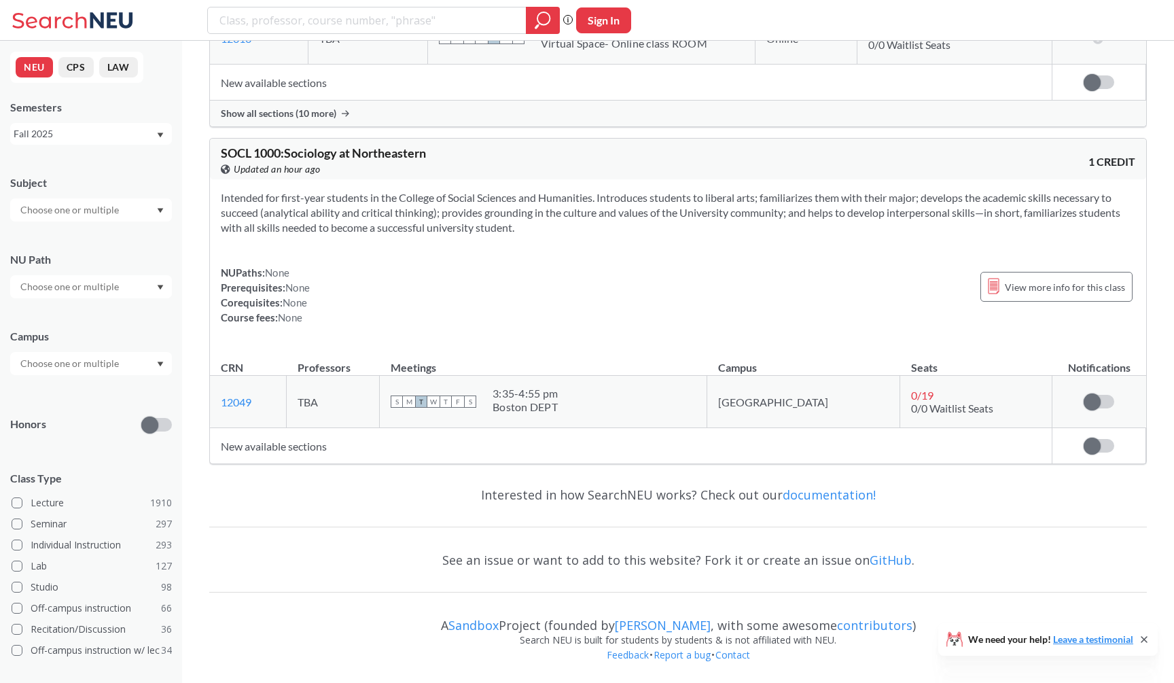
scroll to position [7591, 0]
click at [62, 212] on input "text" at bounding box center [71, 210] width 114 height 16
click at [341, 26] on input "search" at bounding box center [367, 20] width 298 height 23
type input "engw 3301"
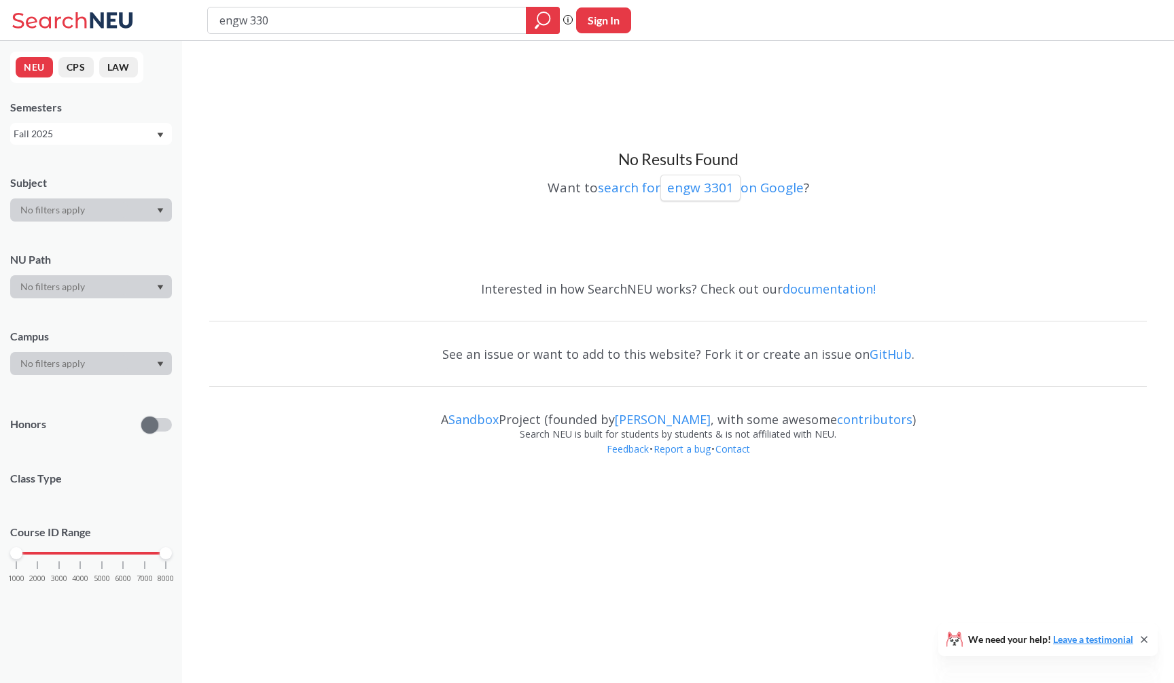
type input "engw 3302"
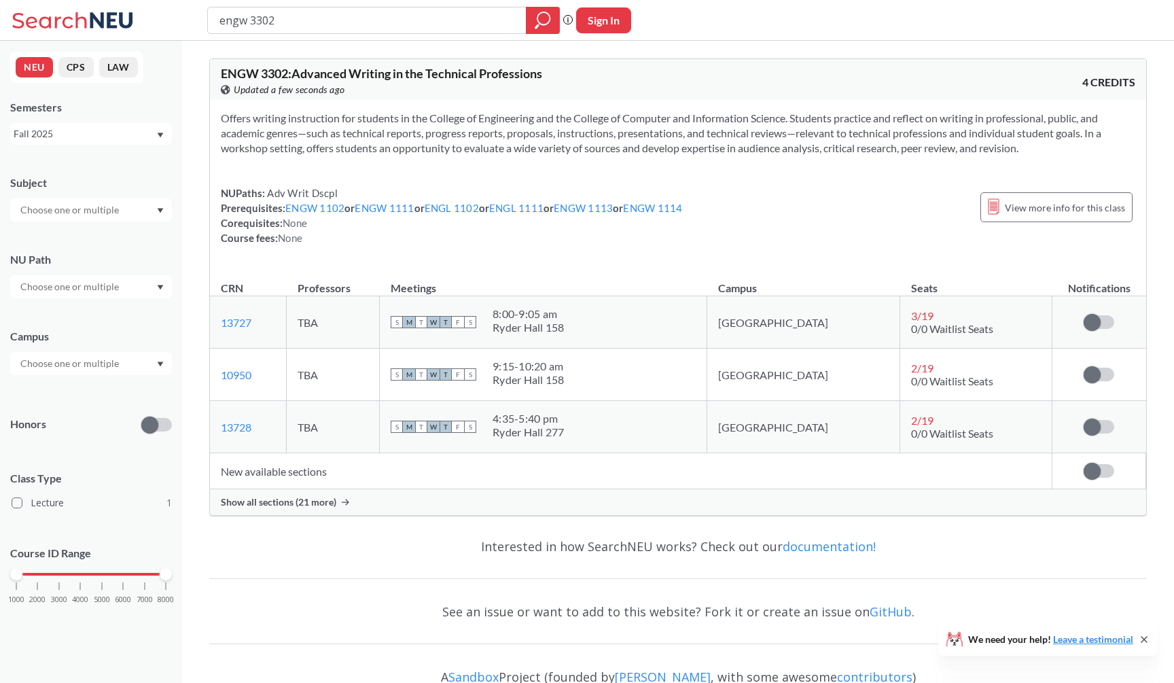
click at [297, 503] on span "Show all sections (21 more)" at bounding box center [278, 502] width 115 height 12
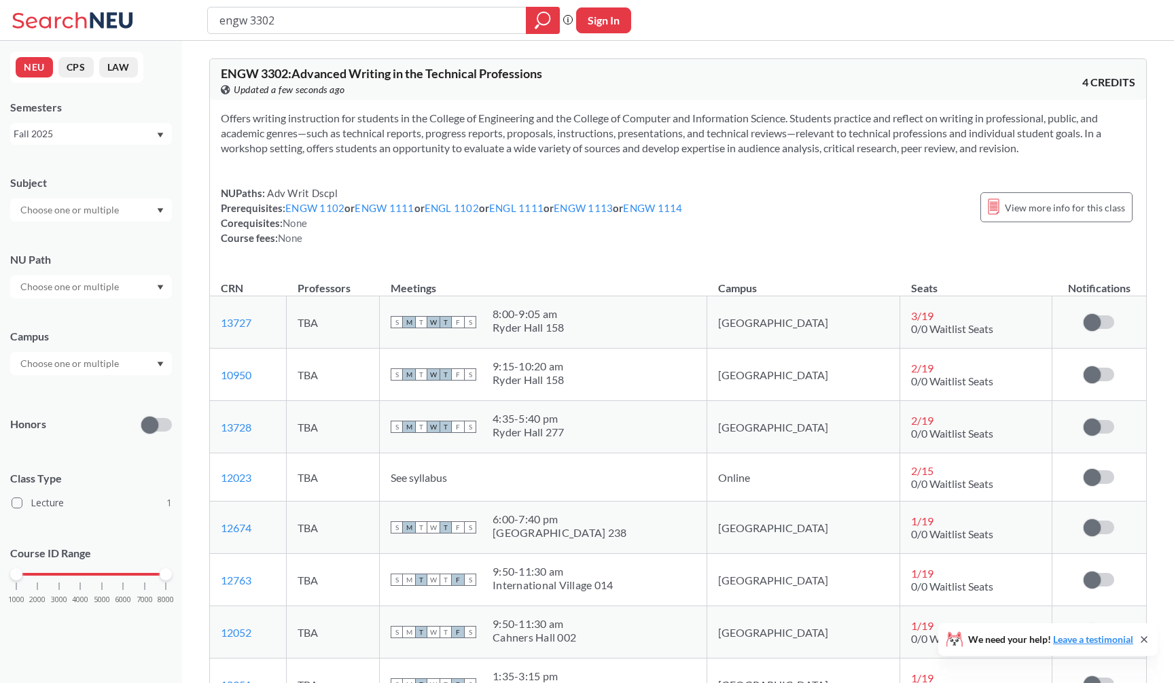
click at [450, 142] on section "Offers writing instruction for students in the College of Engineering and the C…" at bounding box center [678, 133] width 914 height 45
click at [460, 149] on section "Offers writing instruction for students in the College of Engineering and the C…" at bounding box center [678, 133] width 914 height 45
drag, startPoint x: 290, startPoint y: 75, endPoint x: 217, endPoint y: 71, distance: 73.4
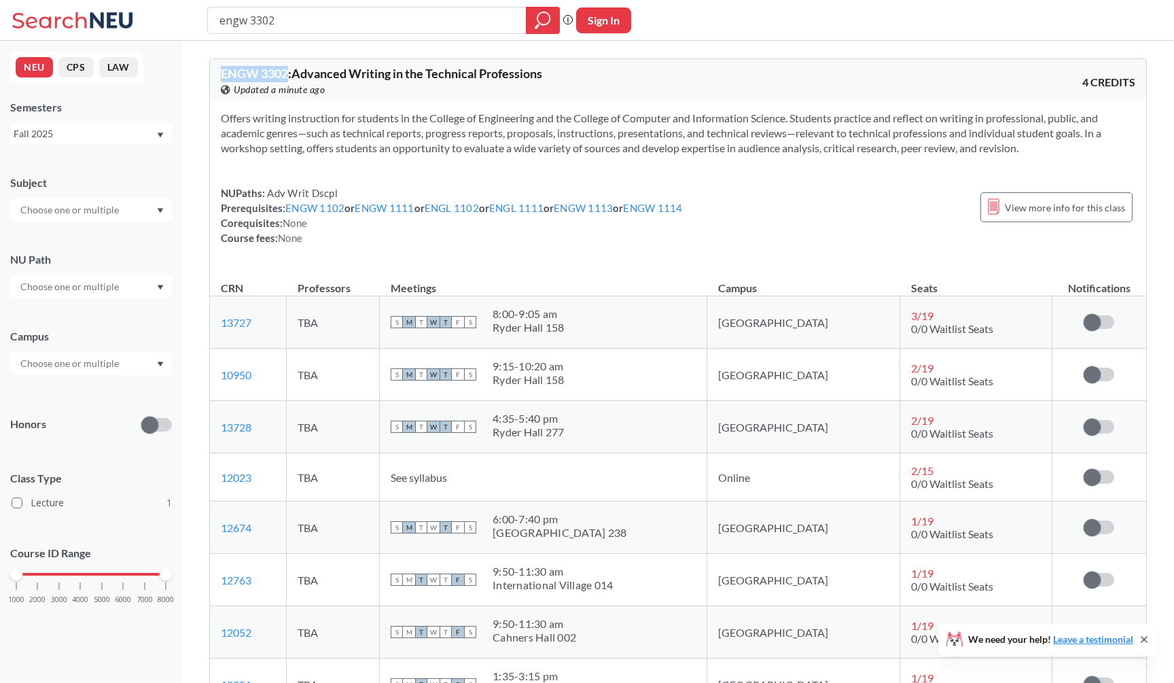
click at [217, 71] on div "ENGW 3302 : Advanced Writing in the Technical Professions View this course on B…" at bounding box center [678, 79] width 936 height 41
copy span "ENGW 3302"
